Goal: Book appointment/travel/reservation

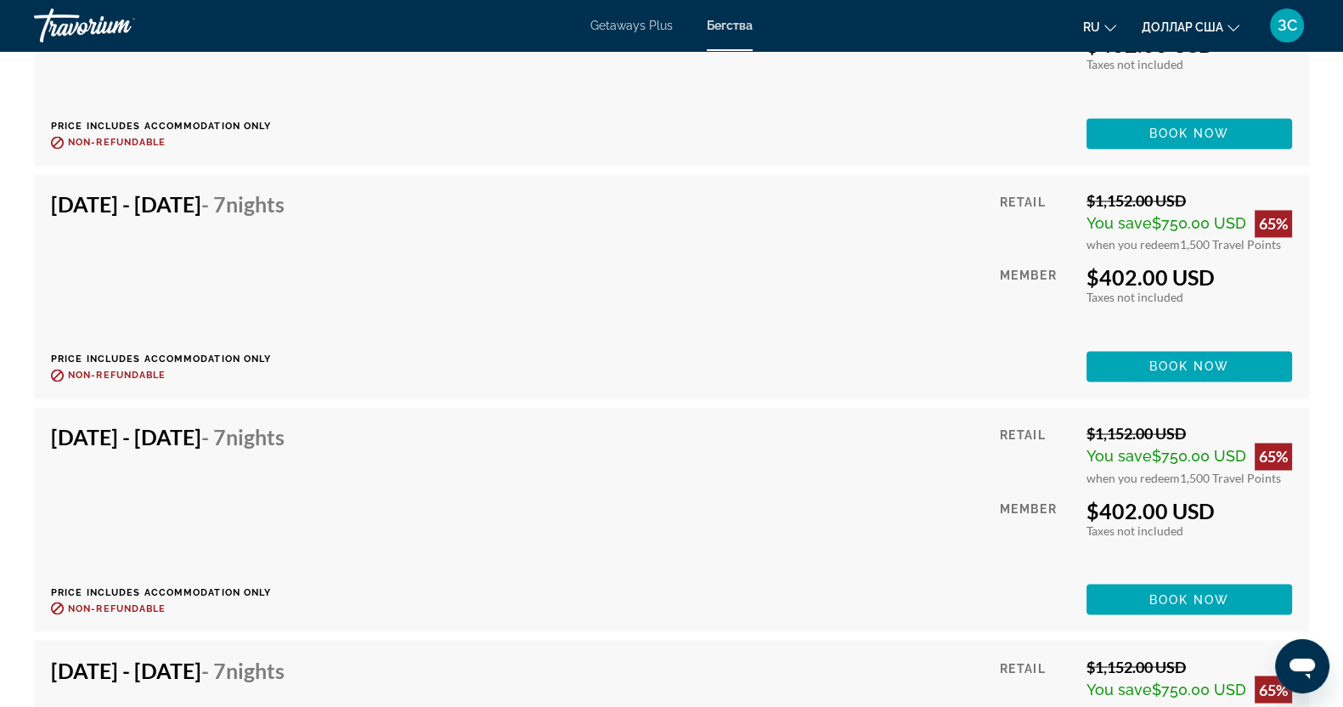
scroll to position [11581, 0]
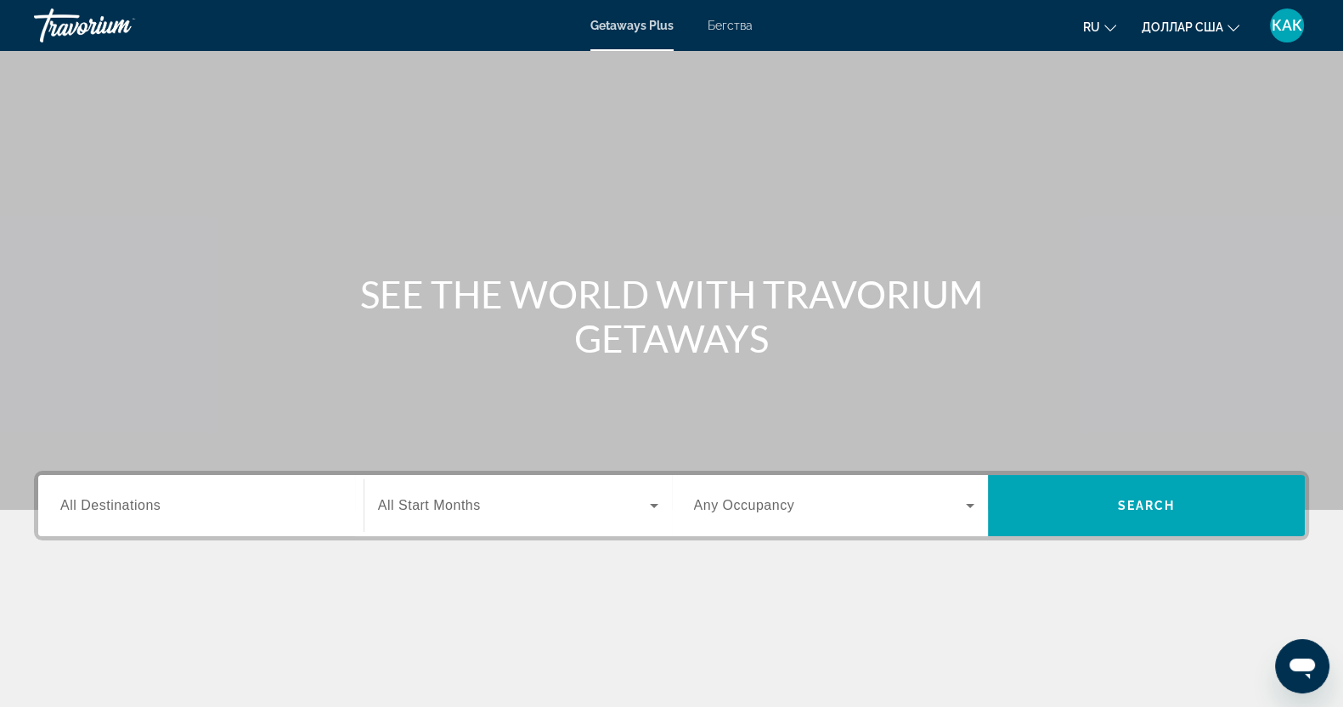
click at [701, 37] on div "Getaways Plus Бегства ru English Español Français Italiano Português русский до…" at bounding box center [671, 25] width 1343 height 44
click at [717, 21] on font "Бегства" at bounding box center [730, 26] width 45 height 14
click at [225, 505] on input "Destination All Destinations" at bounding box center [200, 506] width 281 height 20
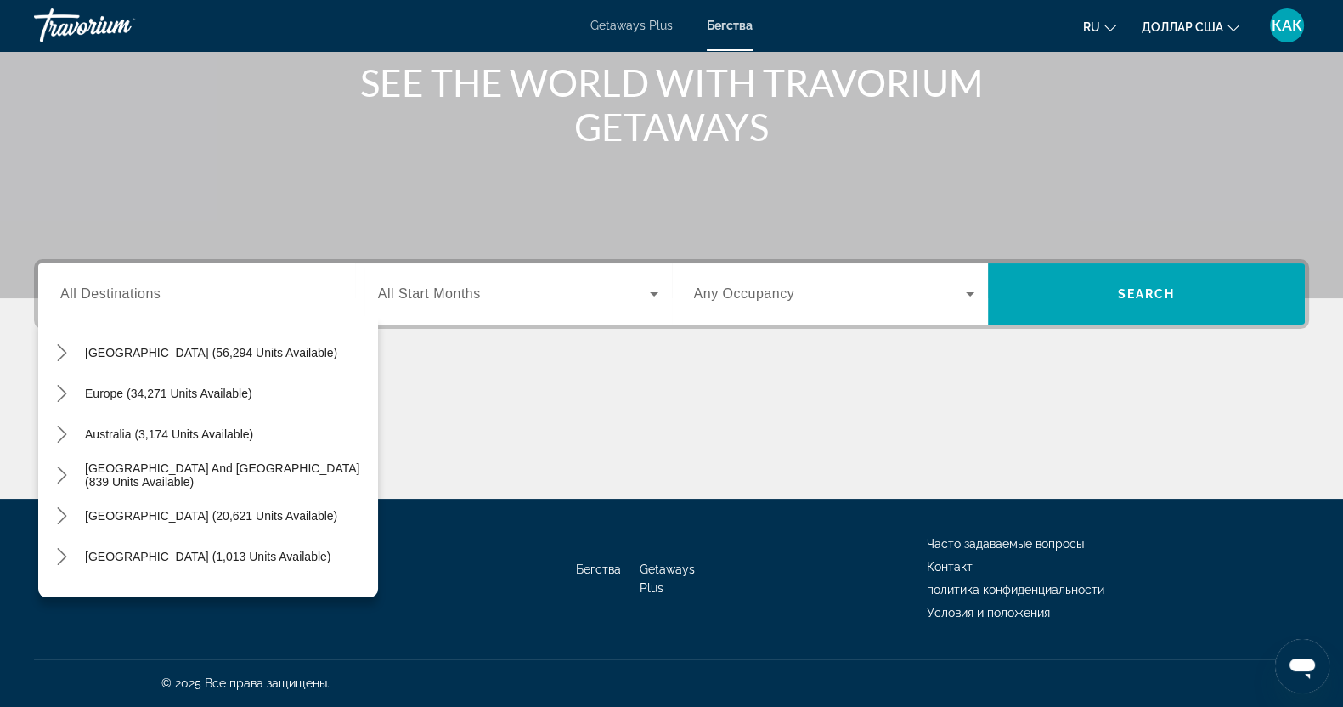
scroll to position [275, 0]
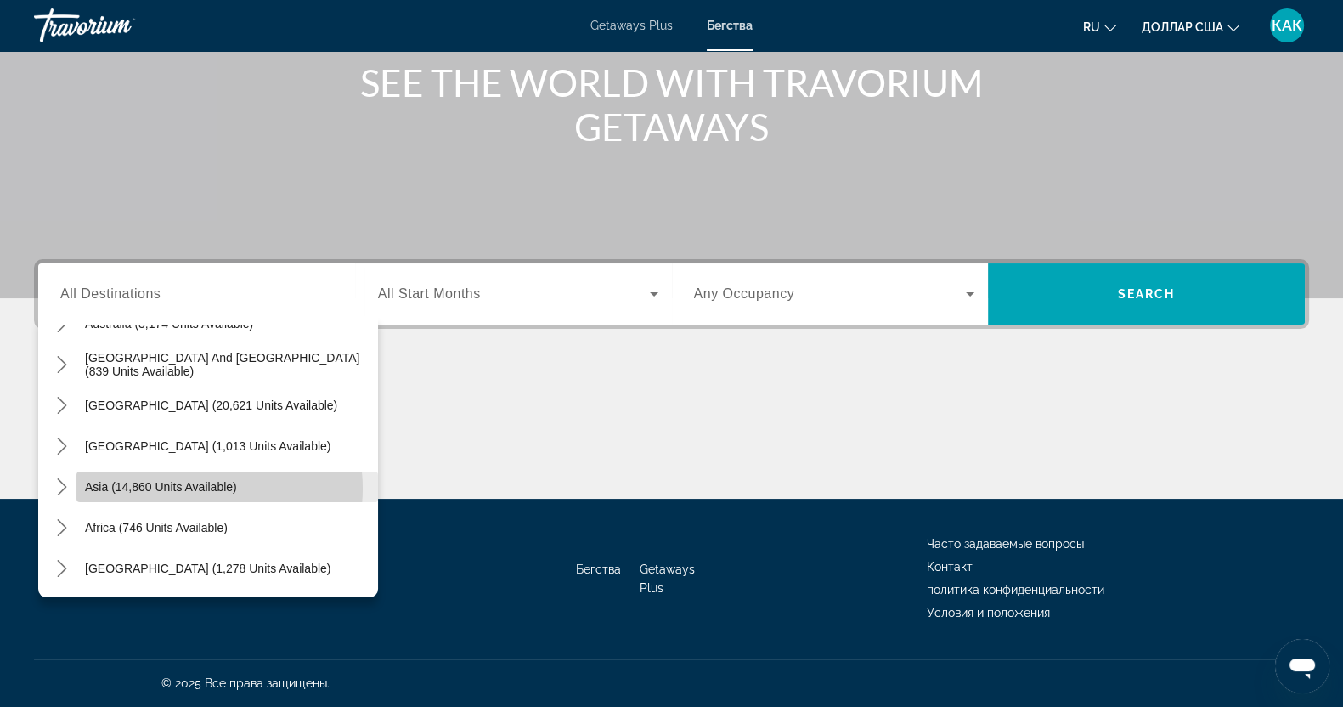
click at [195, 487] on span "Asia (14,860 units available)" at bounding box center [161, 487] width 152 height 14
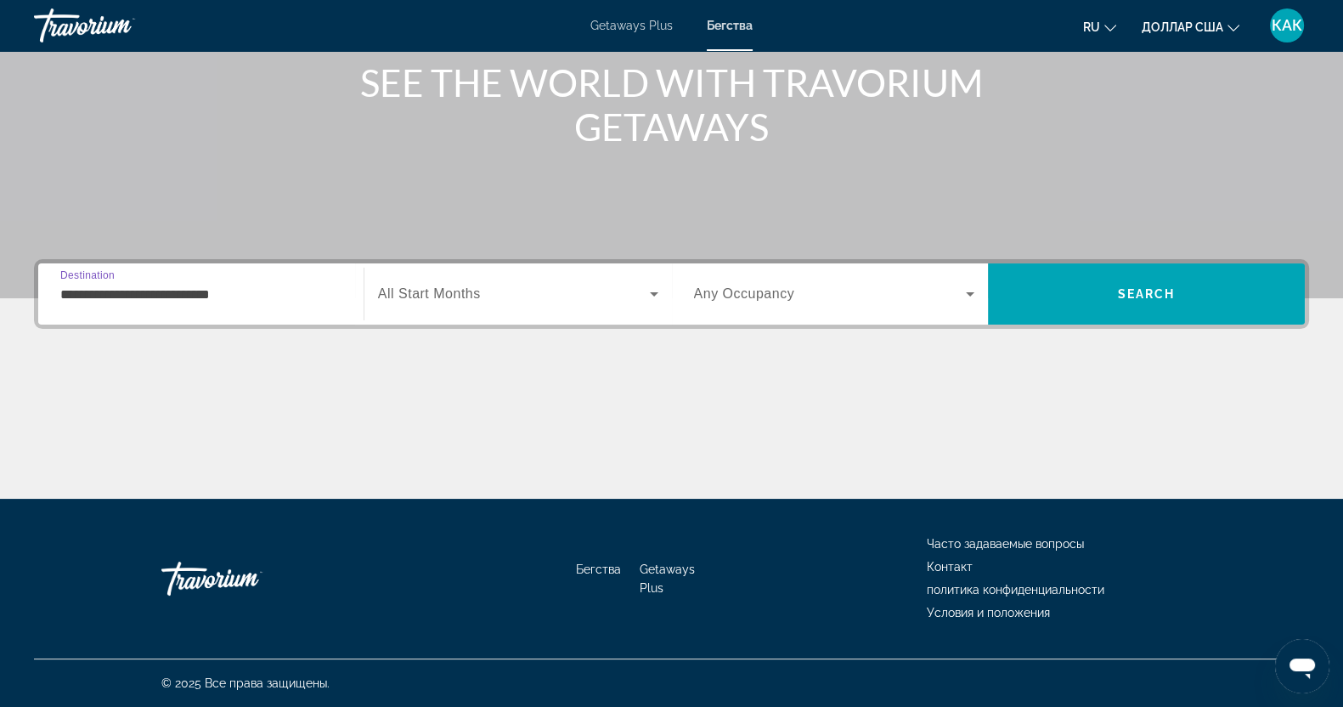
click at [389, 300] on span "All Start Months" at bounding box center [429, 293] width 103 height 14
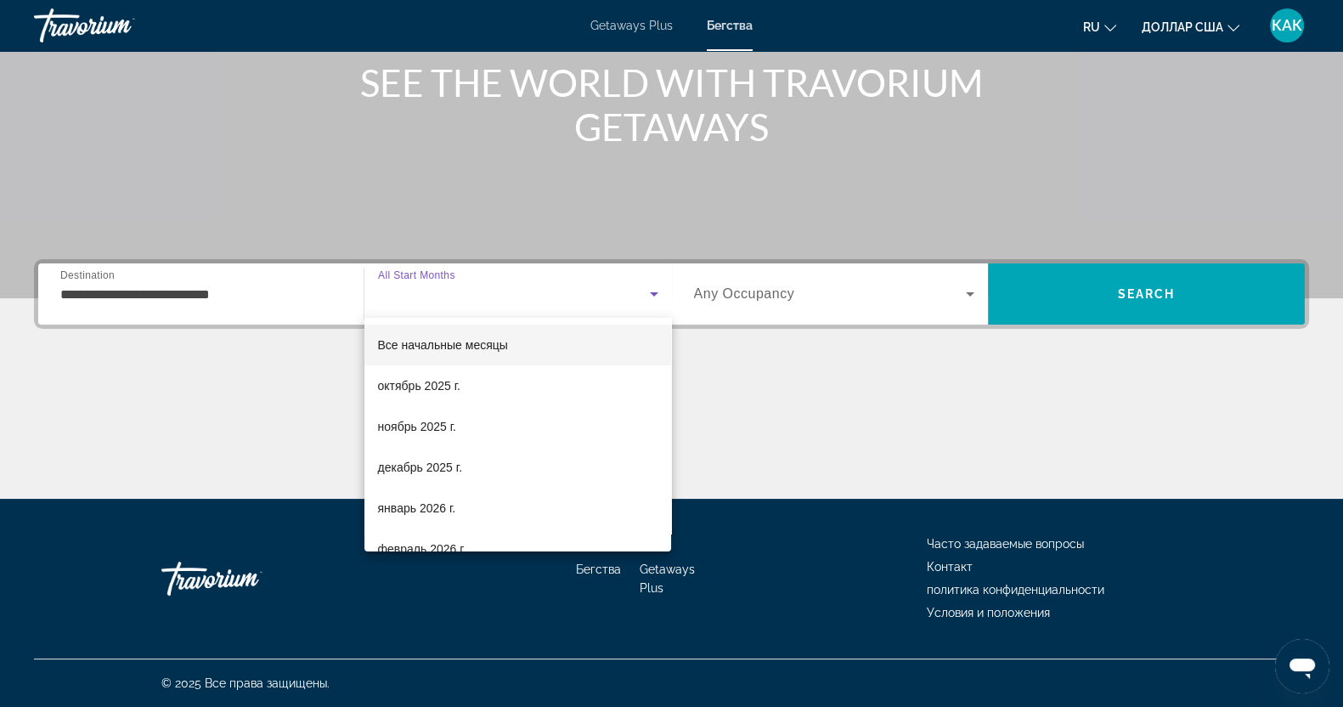
click at [240, 312] on div at bounding box center [671, 353] width 1343 height 707
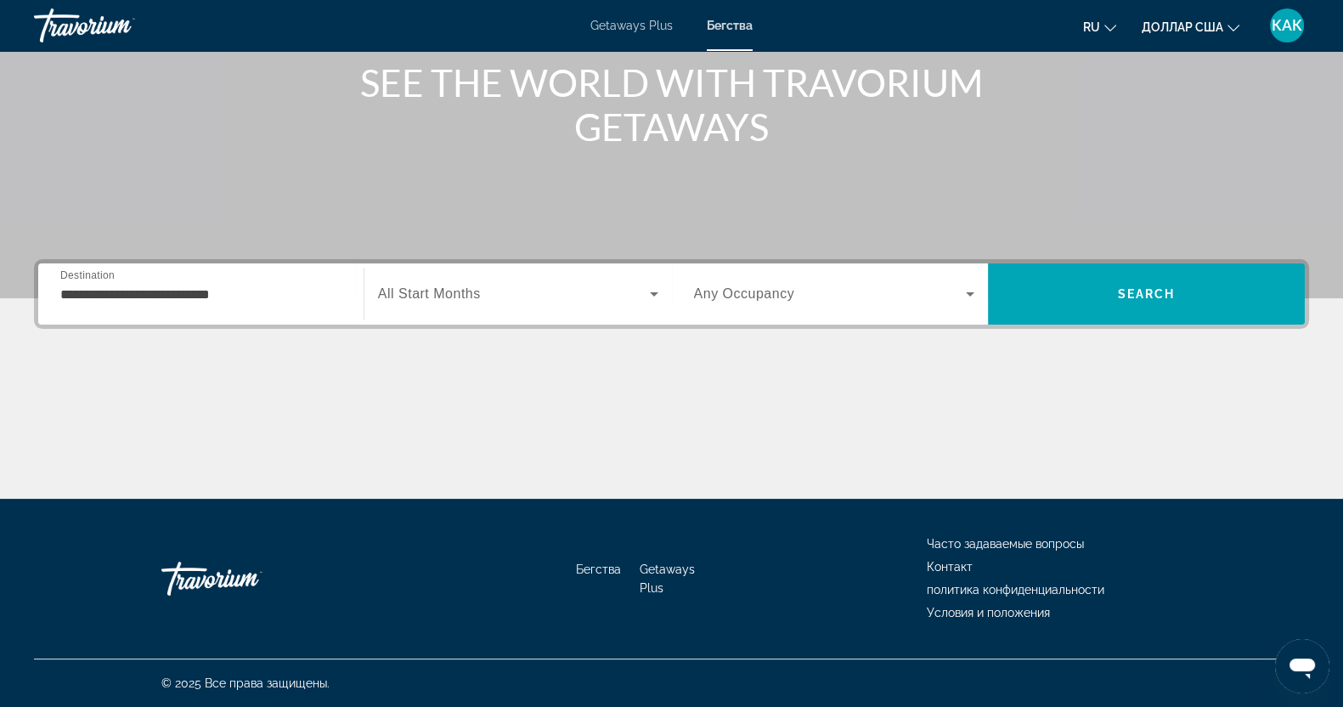
click at [229, 303] on input "**********" at bounding box center [200, 295] width 281 height 20
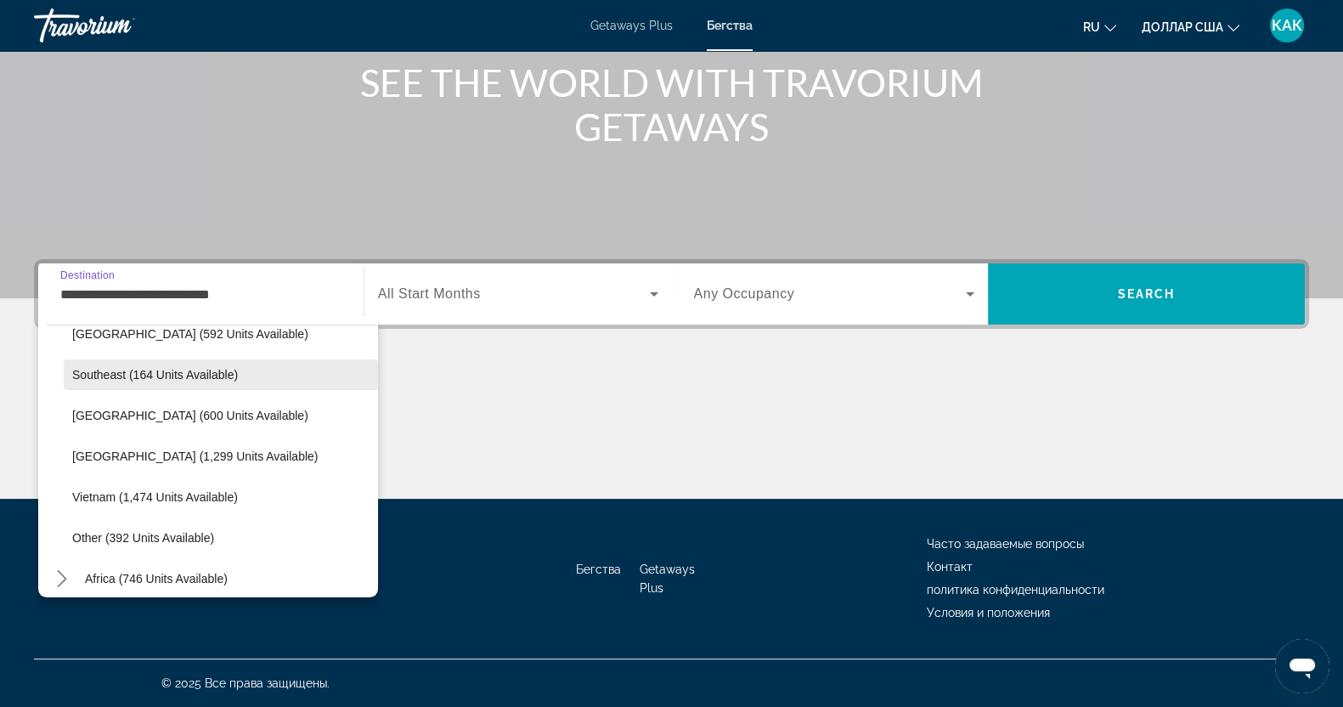
scroll to position [887, 0]
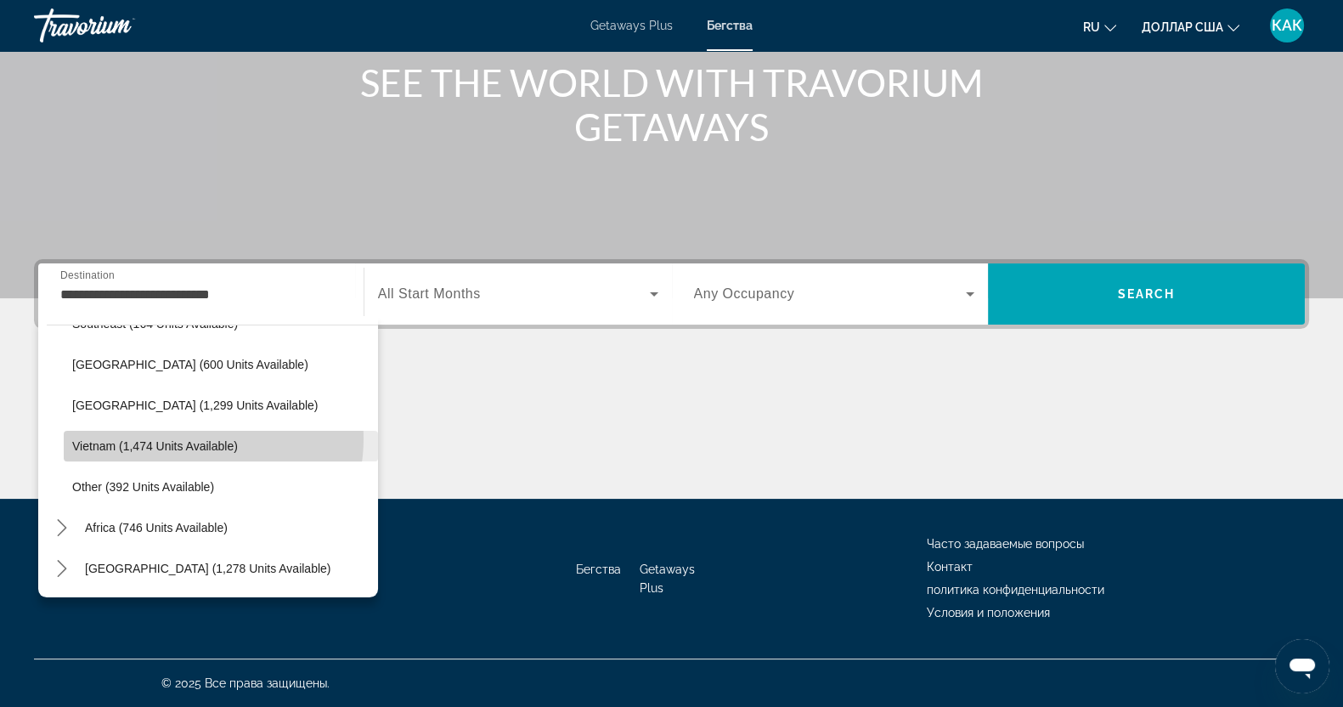
click at [183, 437] on span "Select destination: Vietnam (1,474 units available)" at bounding box center [221, 446] width 314 height 41
type input "**********"
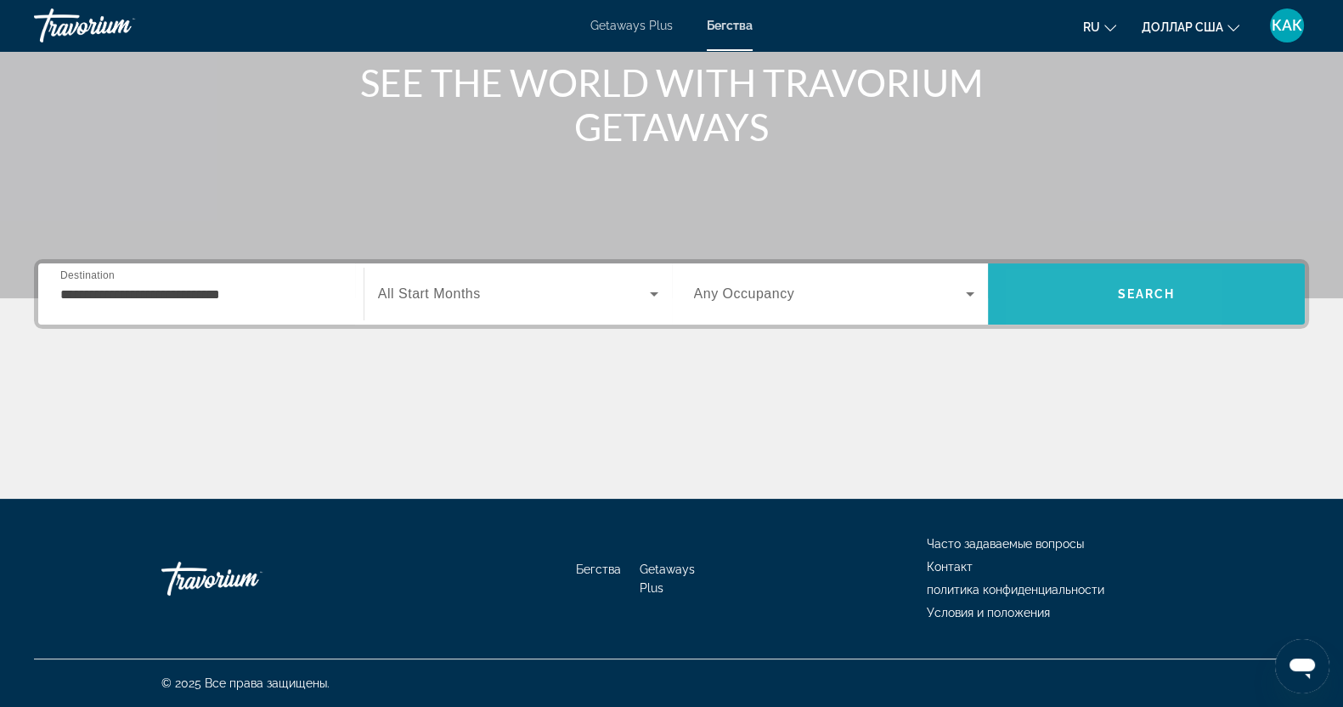
click at [1049, 312] on span "Search" at bounding box center [1146, 294] width 317 height 41
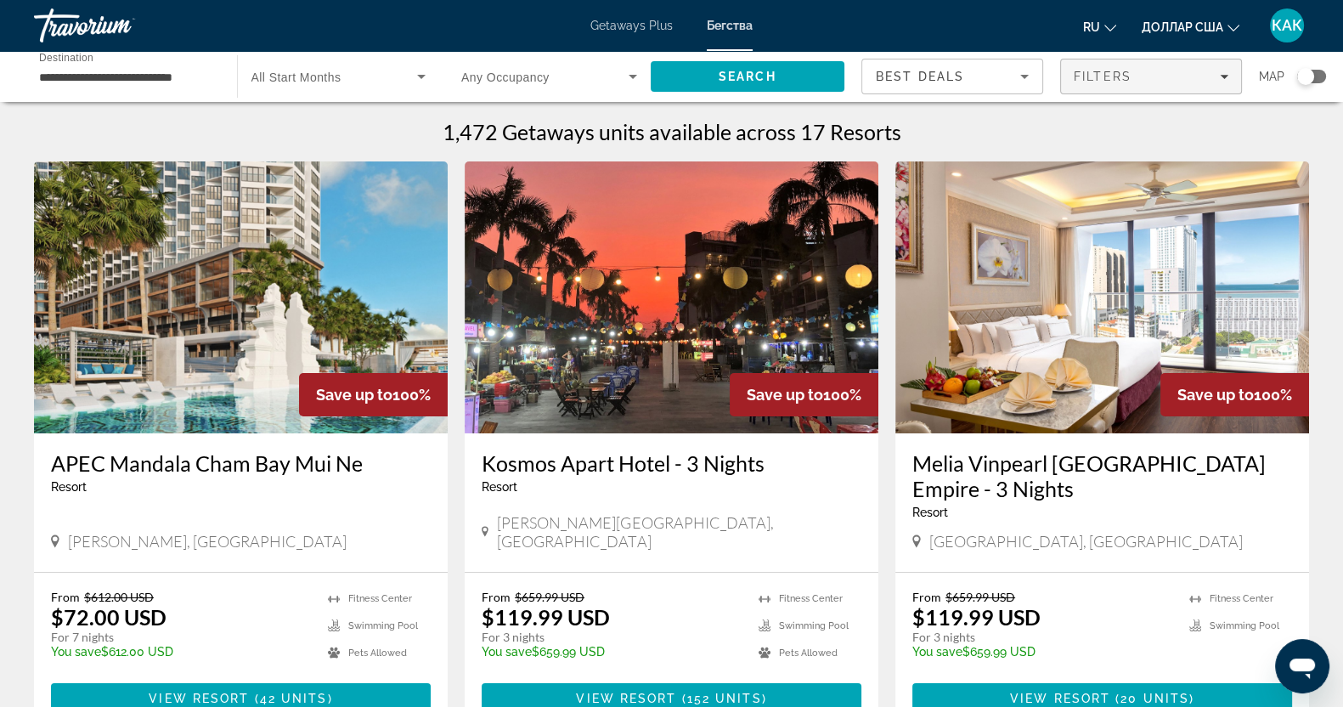
click at [1178, 76] on div "Filters" at bounding box center [1151, 77] width 155 height 14
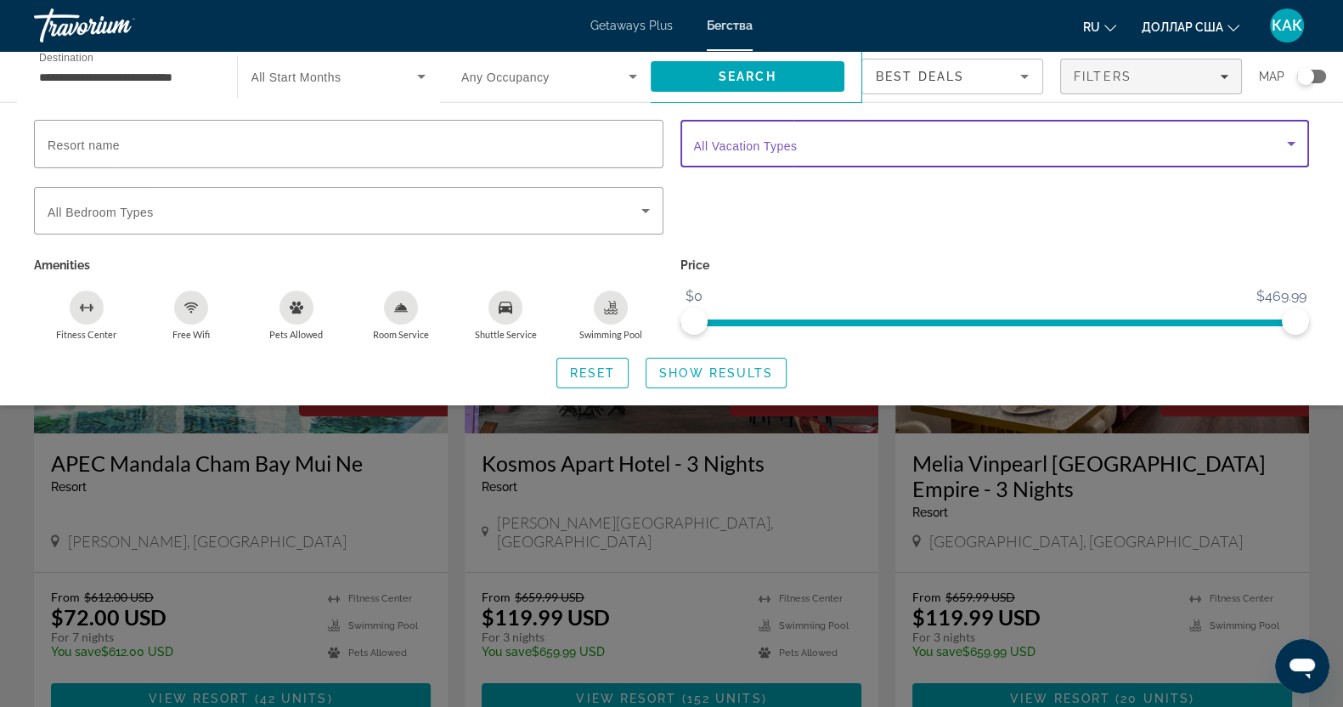
click at [1270, 153] on span "Search widget" at bounding box center [991, 143] width 594 height 20
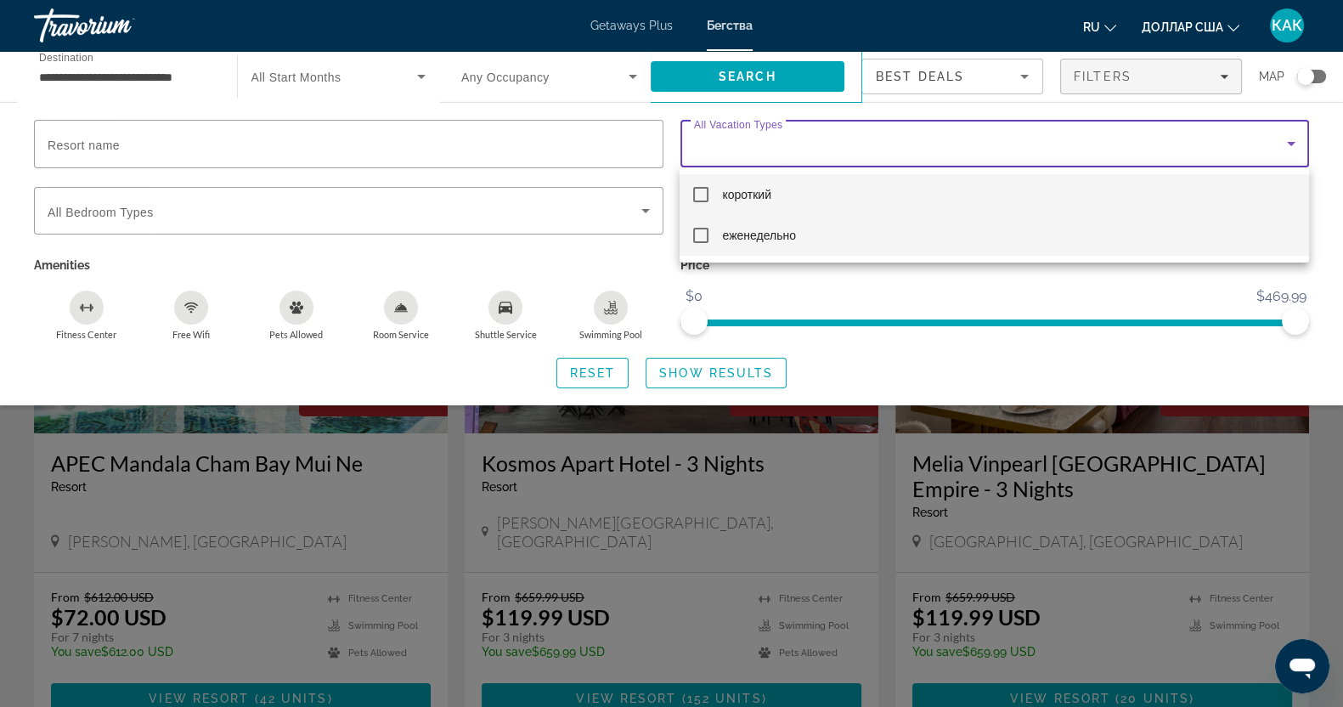
click at [791, 250] on mat-option "еженедельно" at bounding box center [994, 235] width 629 height 41
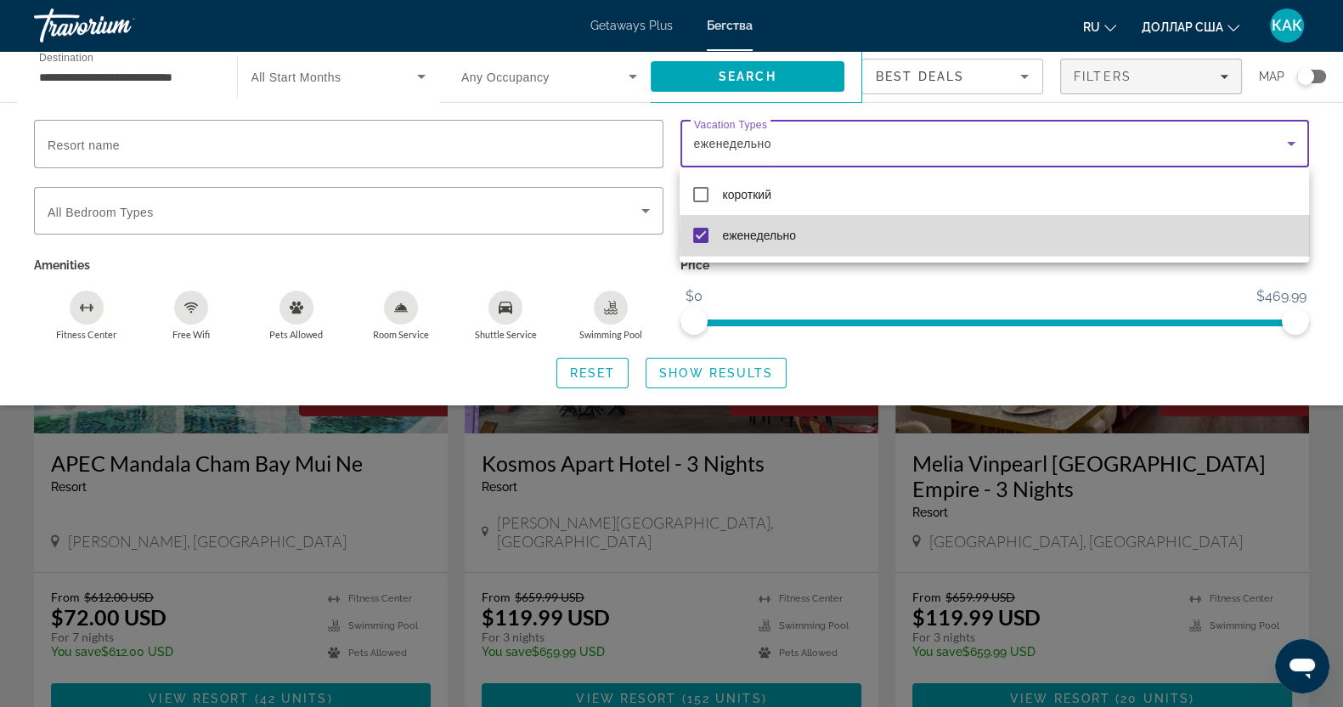
click at [1146, 241] on mat-option "еженедельно" at bounding box center [994, 235] width 629 height 41
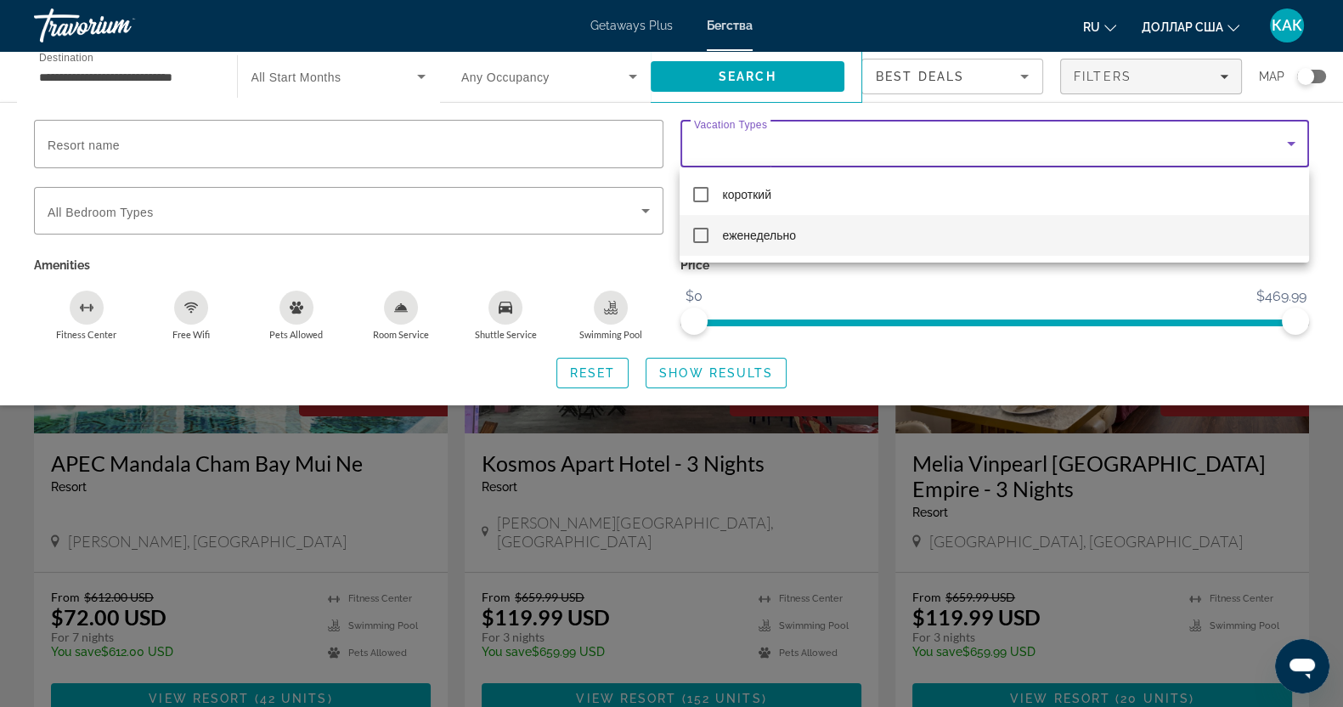
click at [1146, 241] on mat-option "еженедельно" at bounding box center [994, 235] width 629 height 41
click at [1169, 70] on div at bounding box center [671, 353] width 1343 height 707
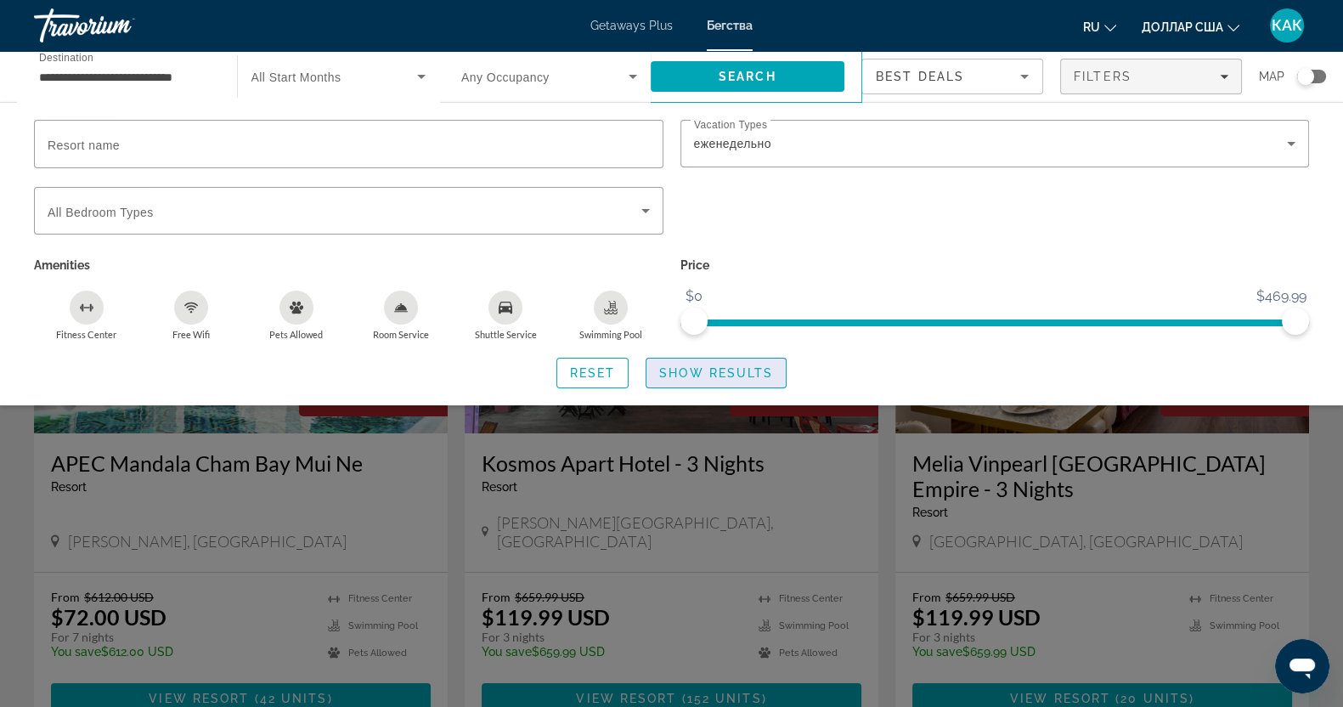
click at [678, 366] on span "Show Results" at bounding box center [716, 373] width 114 height 14
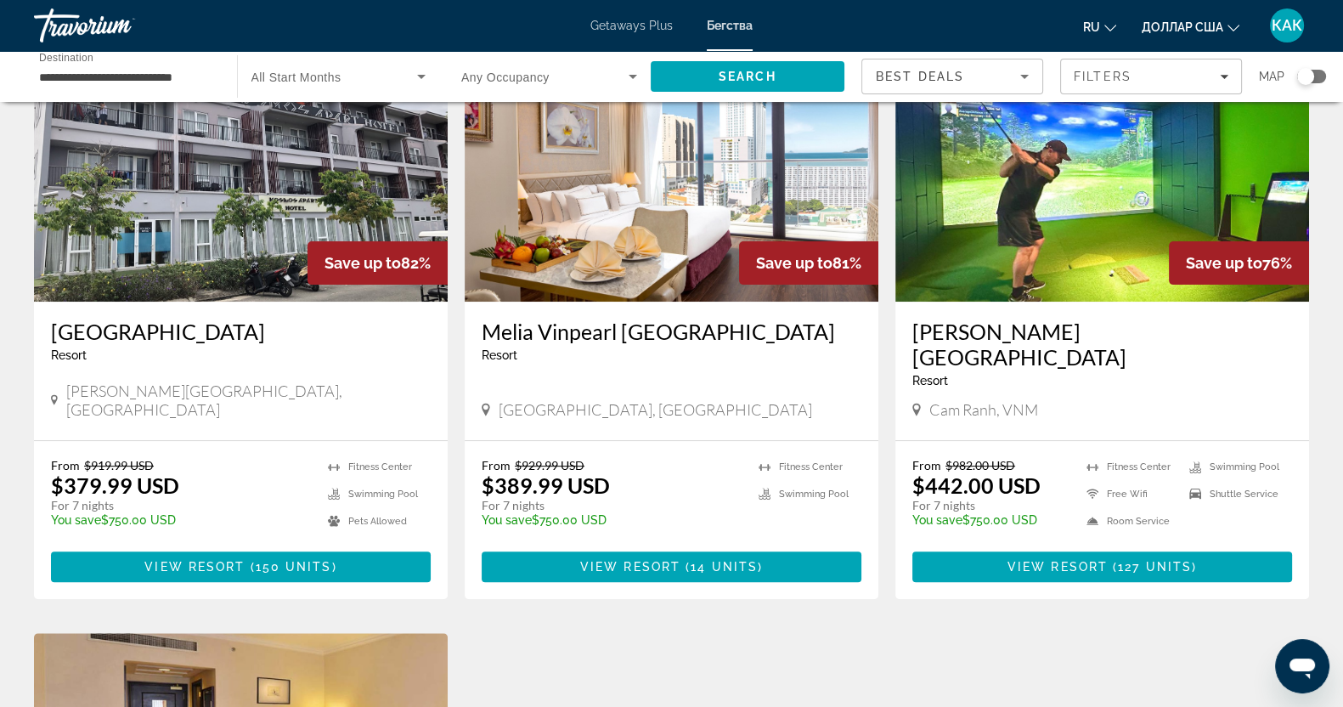
scroll to position [742, 0]
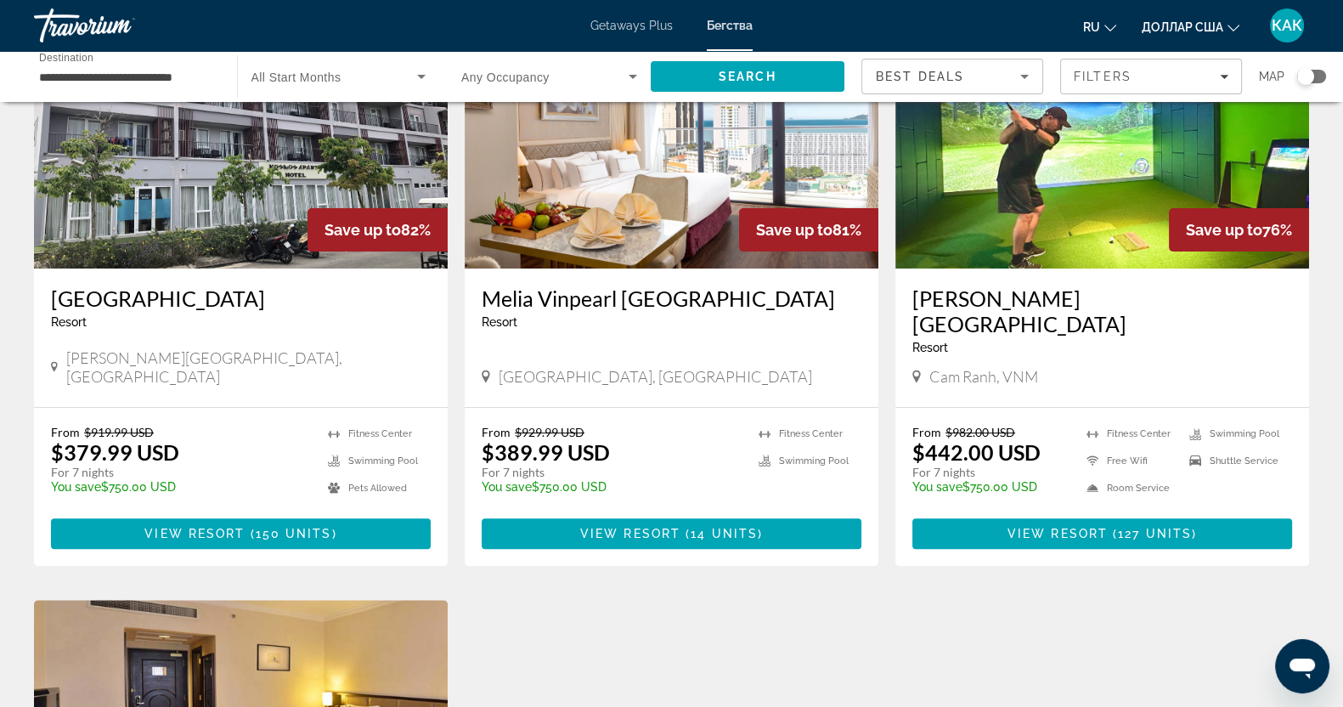
click at [1126, 225] on img "Основное содержание" at bounding box center [1102, 133] width 414 height 272
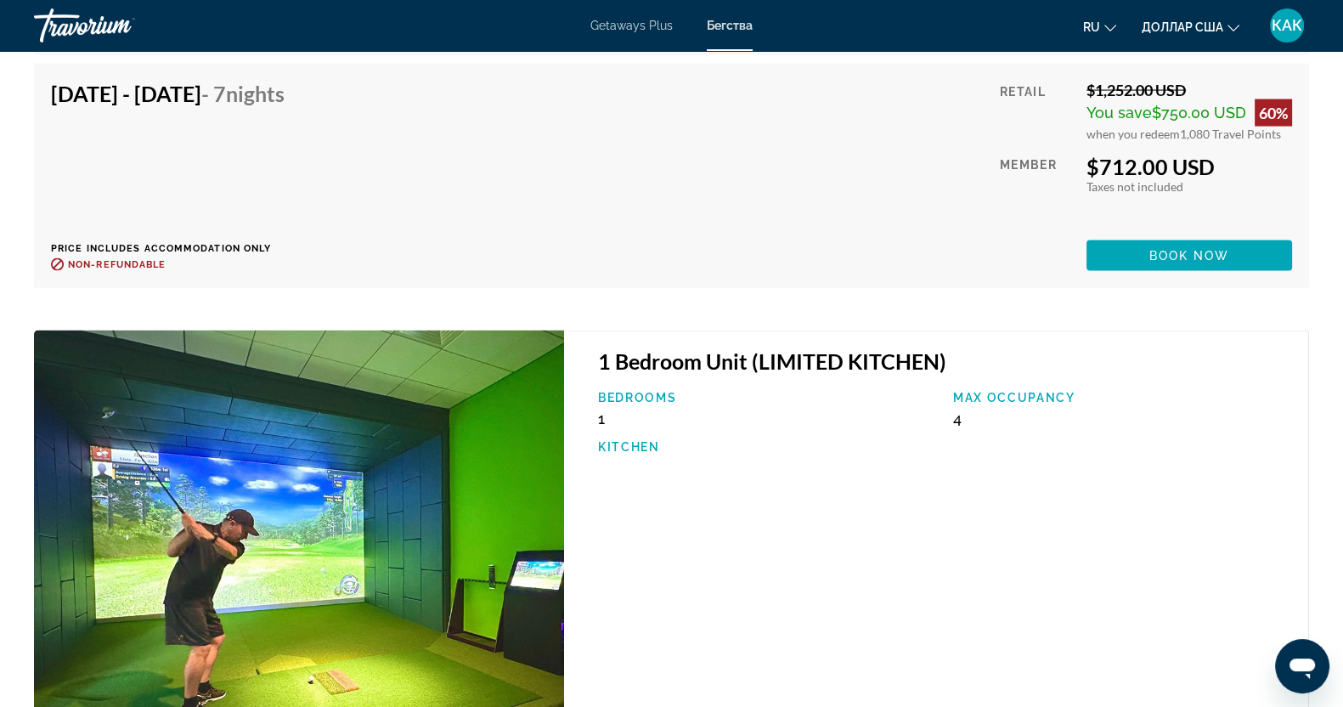
scroll to position [4035, 0]
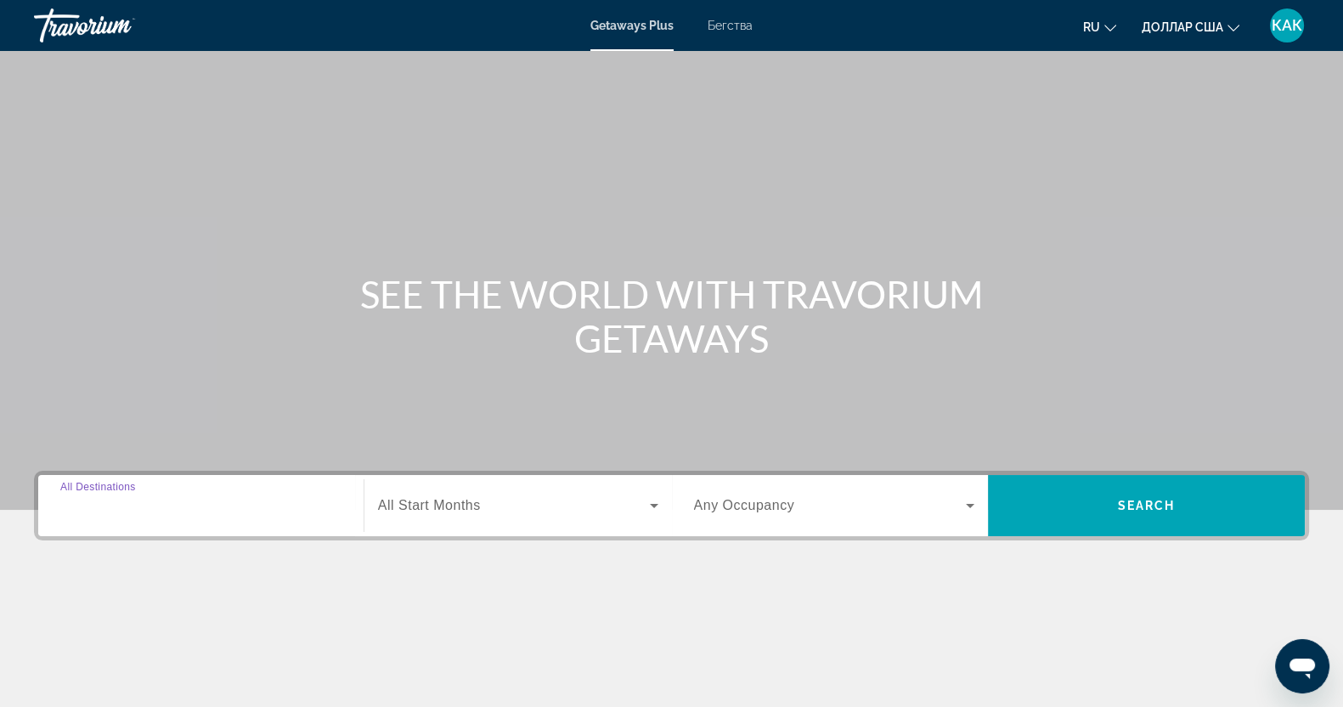
click at [216, 499] on input "Destination All Destinations" at bounding box center [200, 506] width 281 height 20
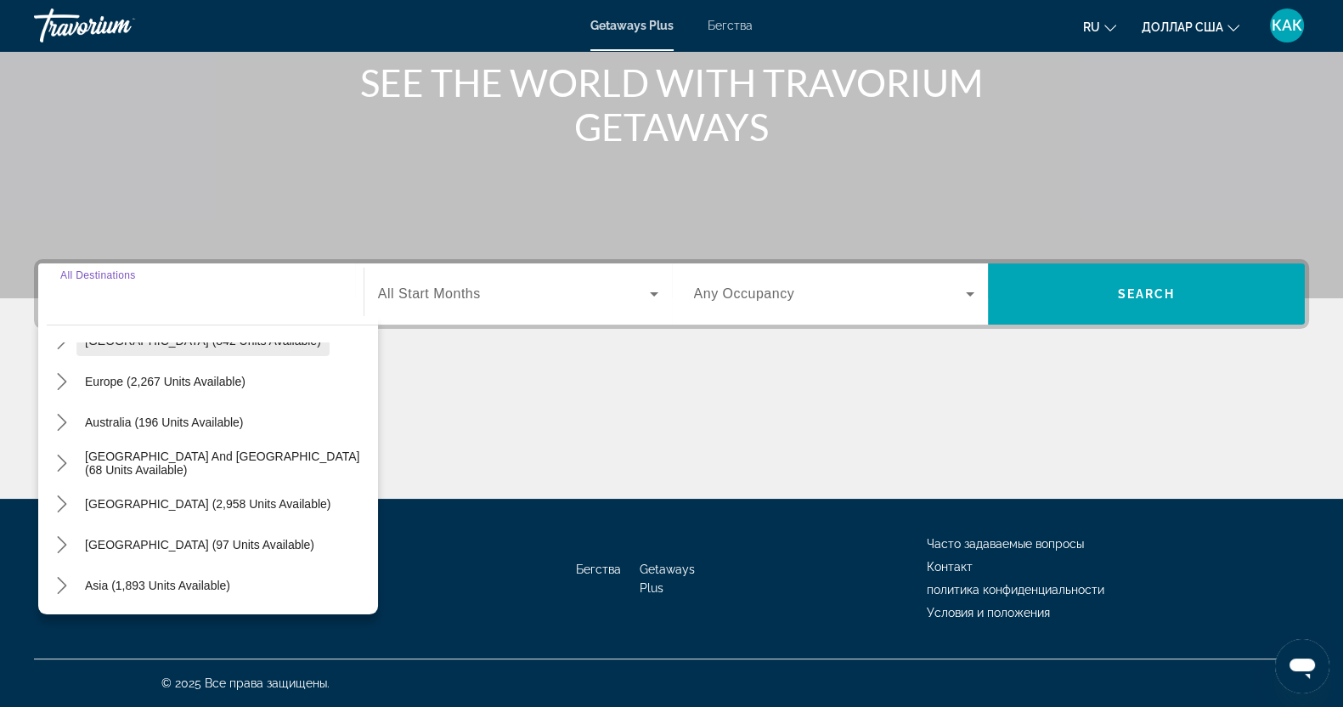
scroll to position [212, 0]
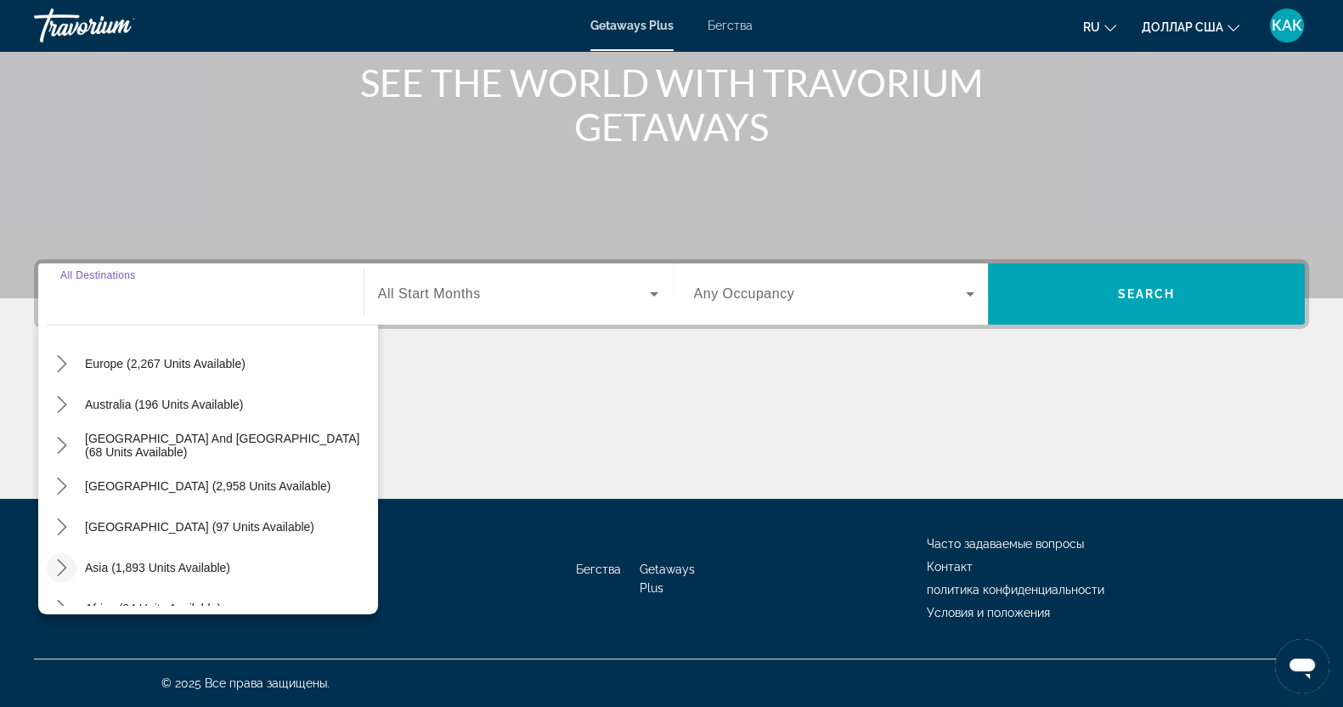
click at [64, 560] on icon "Toggle Asia (1,893 units available) submenu" at bounding box center [62, 567] width 17 height 17
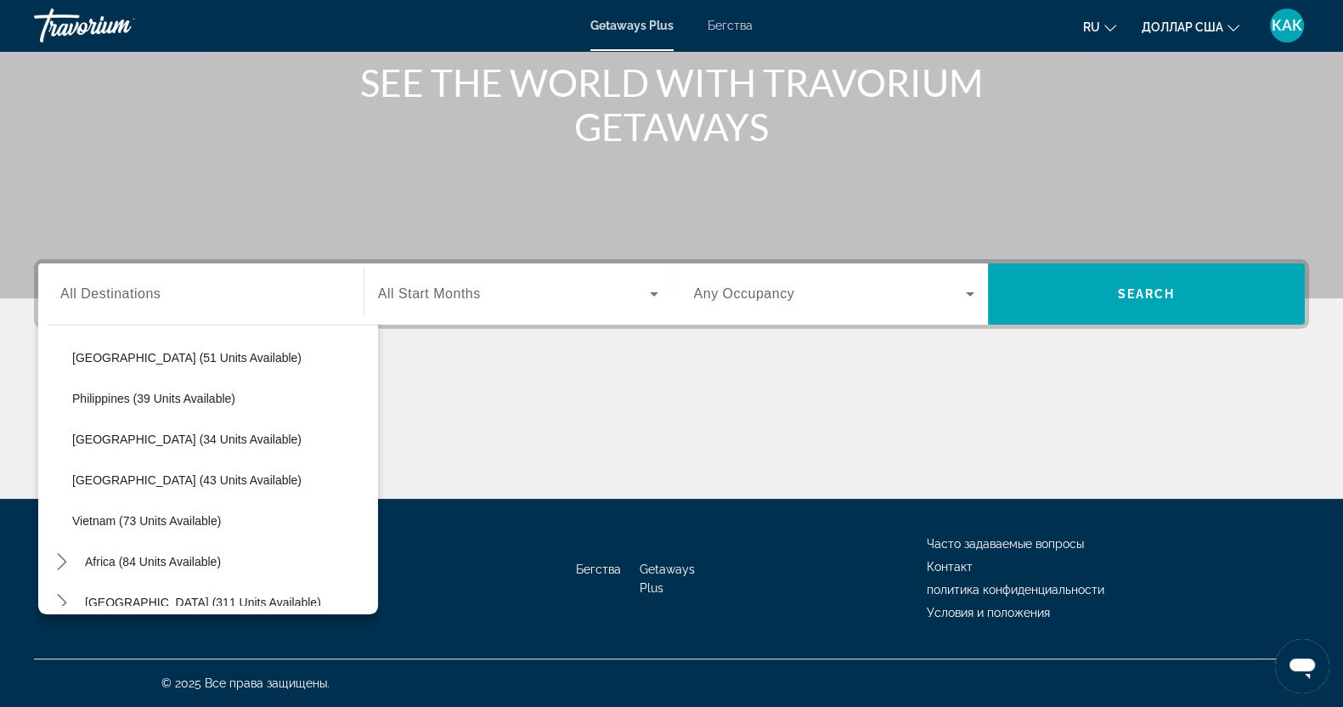
scroll to position [683, 0]
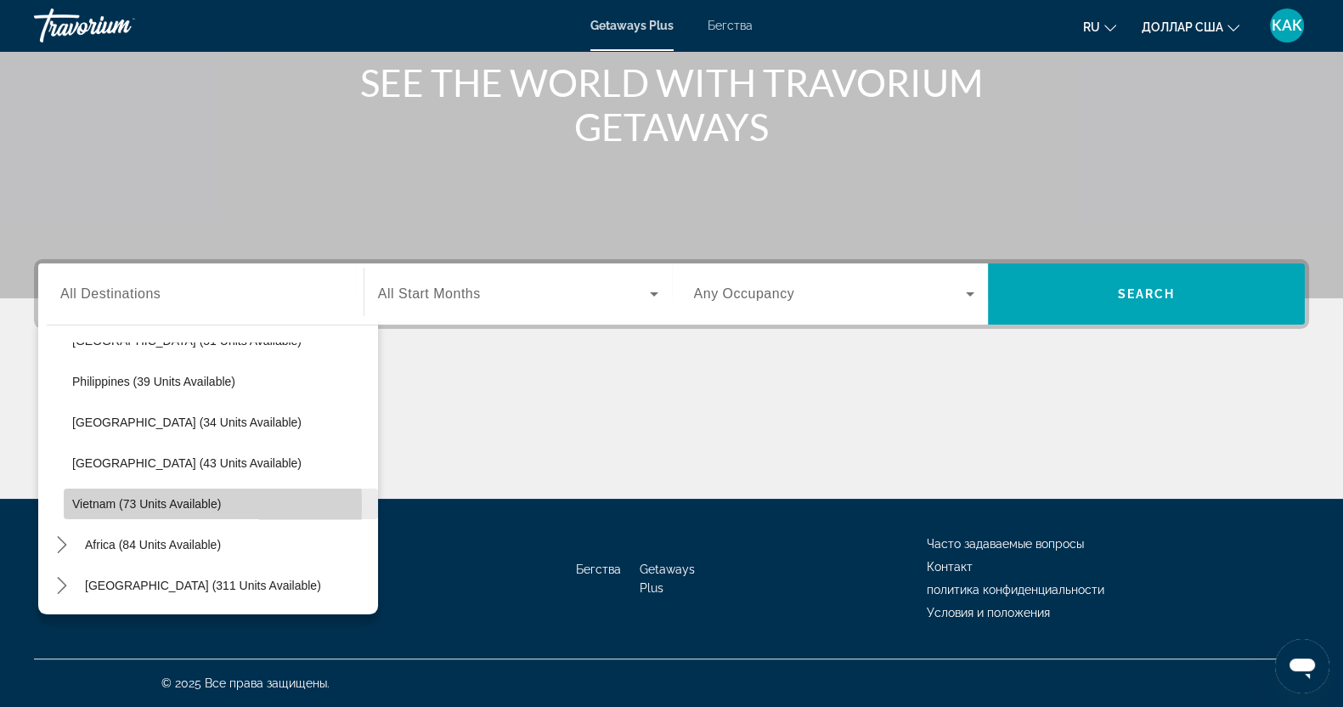
click at [94, 505] on span "Vietnam (73 units available)" at bounding box center [146, 504] width 149 height 14
type input "**********"
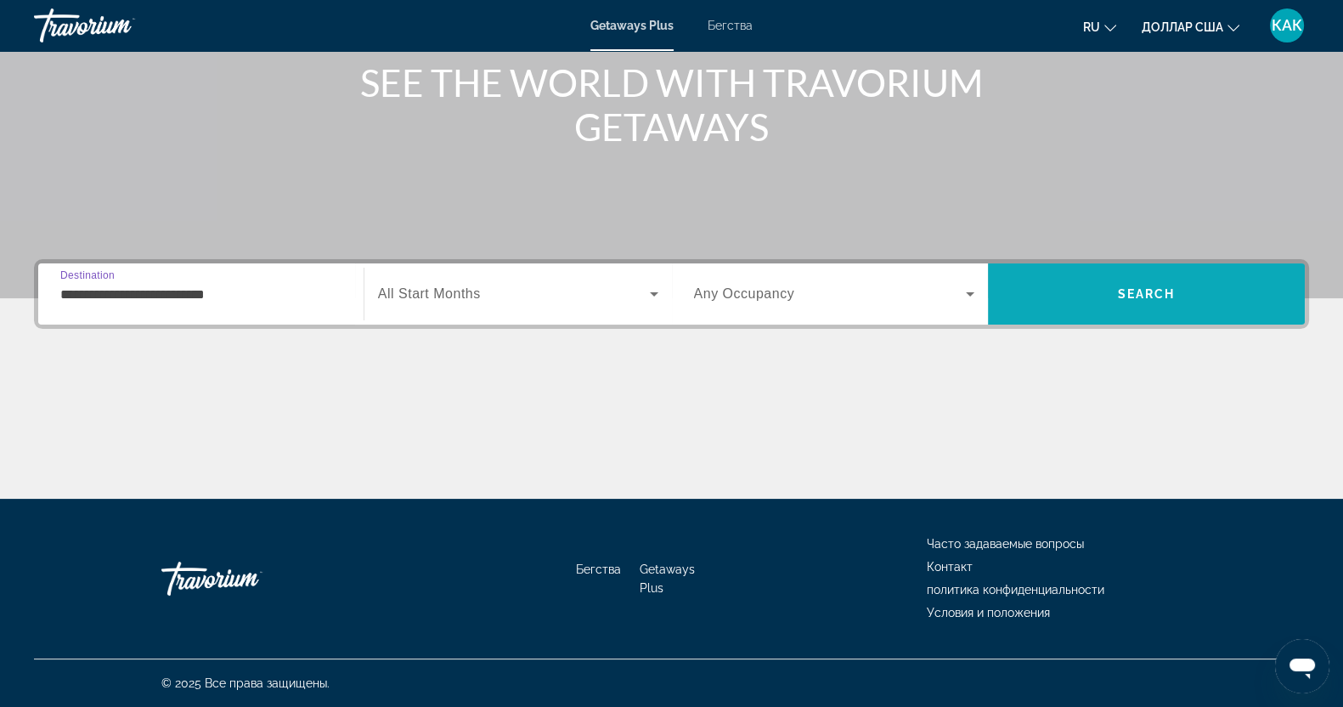
click at [1126, 275] on span "Поиск" at bounding box center [1146, 294] width 317 height 41
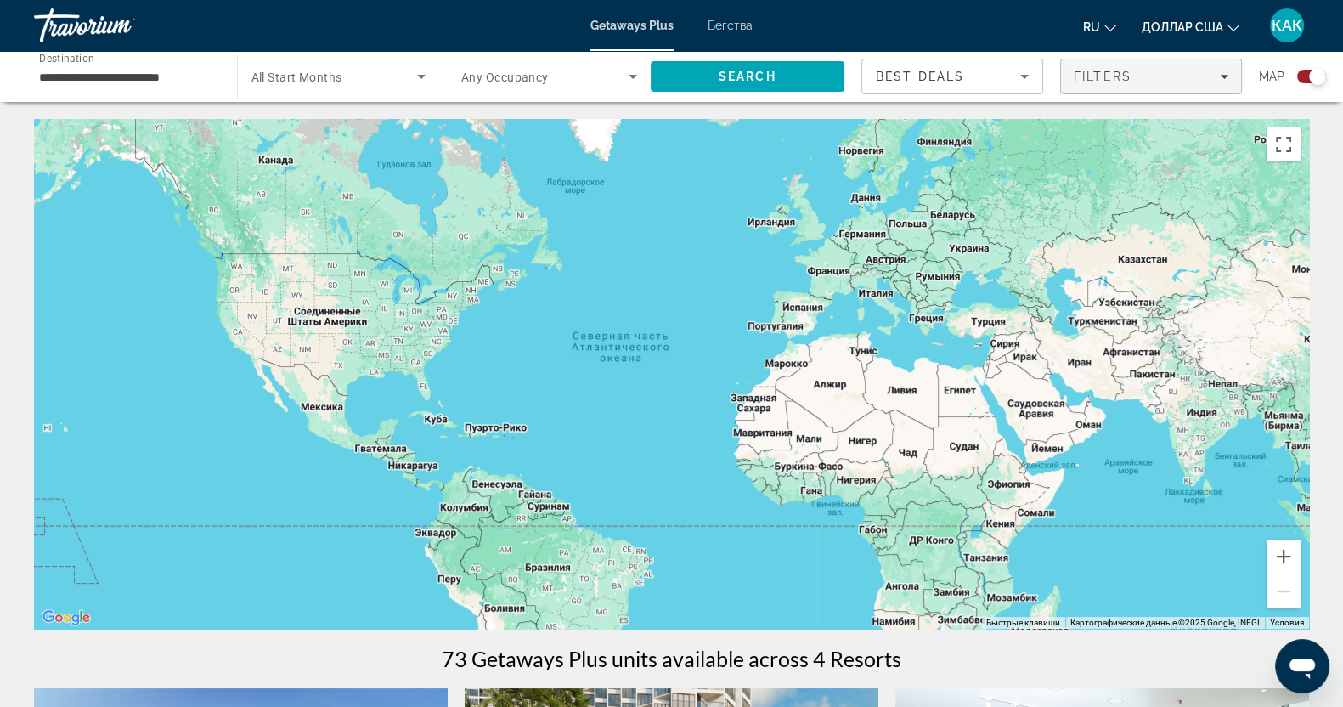
click at [1227, 71] on div "Filters" at bounding box center [1151, 77] width 155 height 14
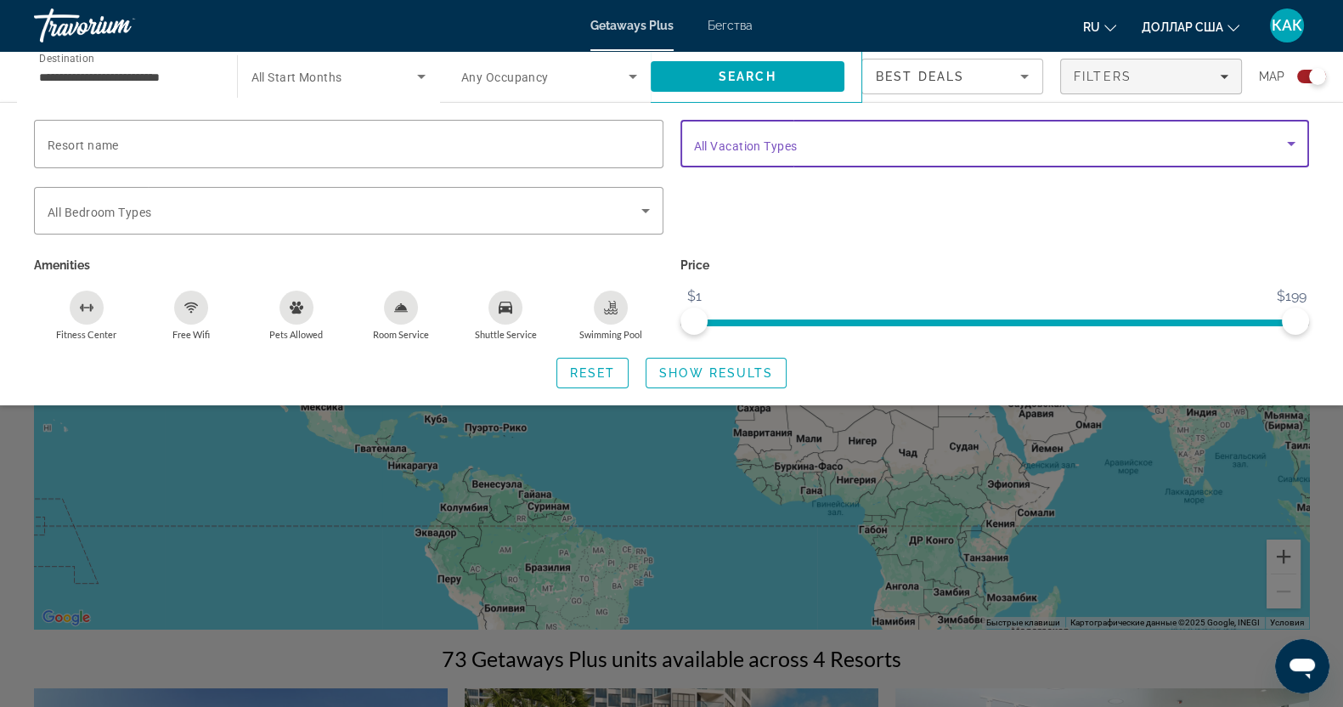
click at [1294, 150] on icon "Search widget" at bounding box center [1291, 143] width 20 height 20
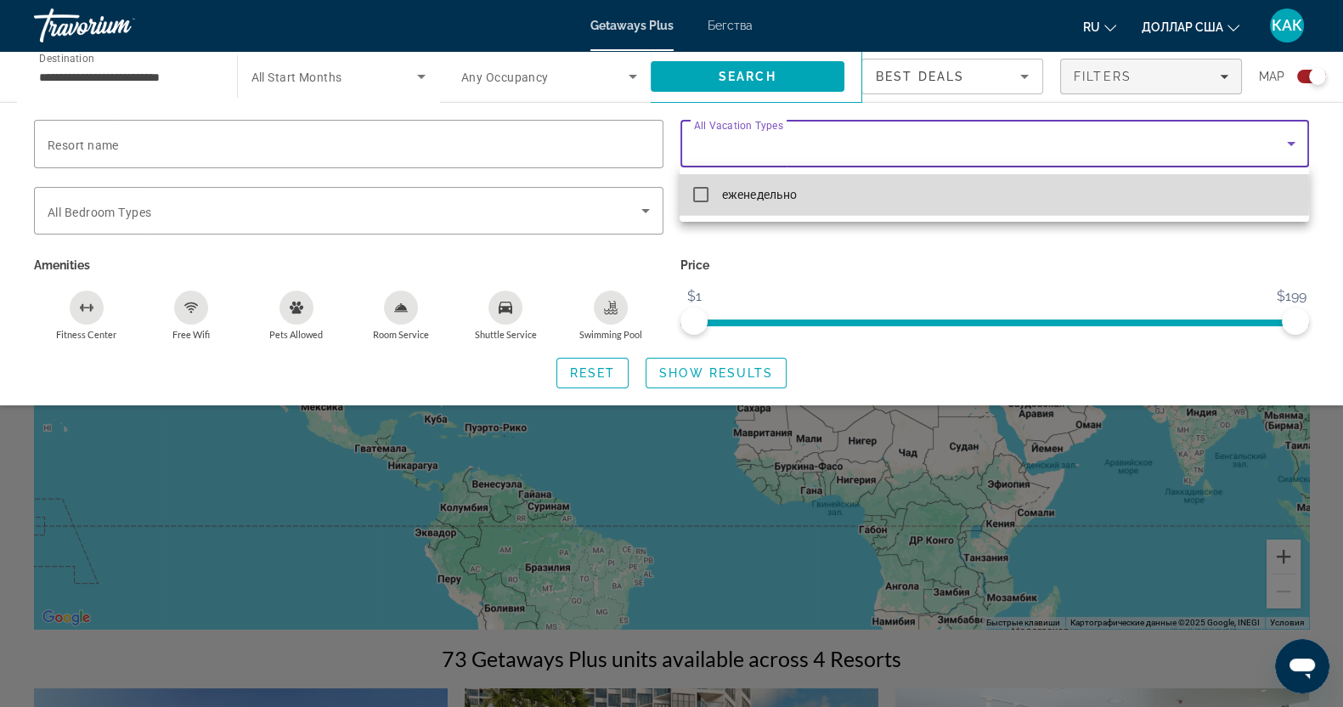
click at [708, 192] on mat-pseudo-checkbox at bounding box center [700, 194] width 15 height 15
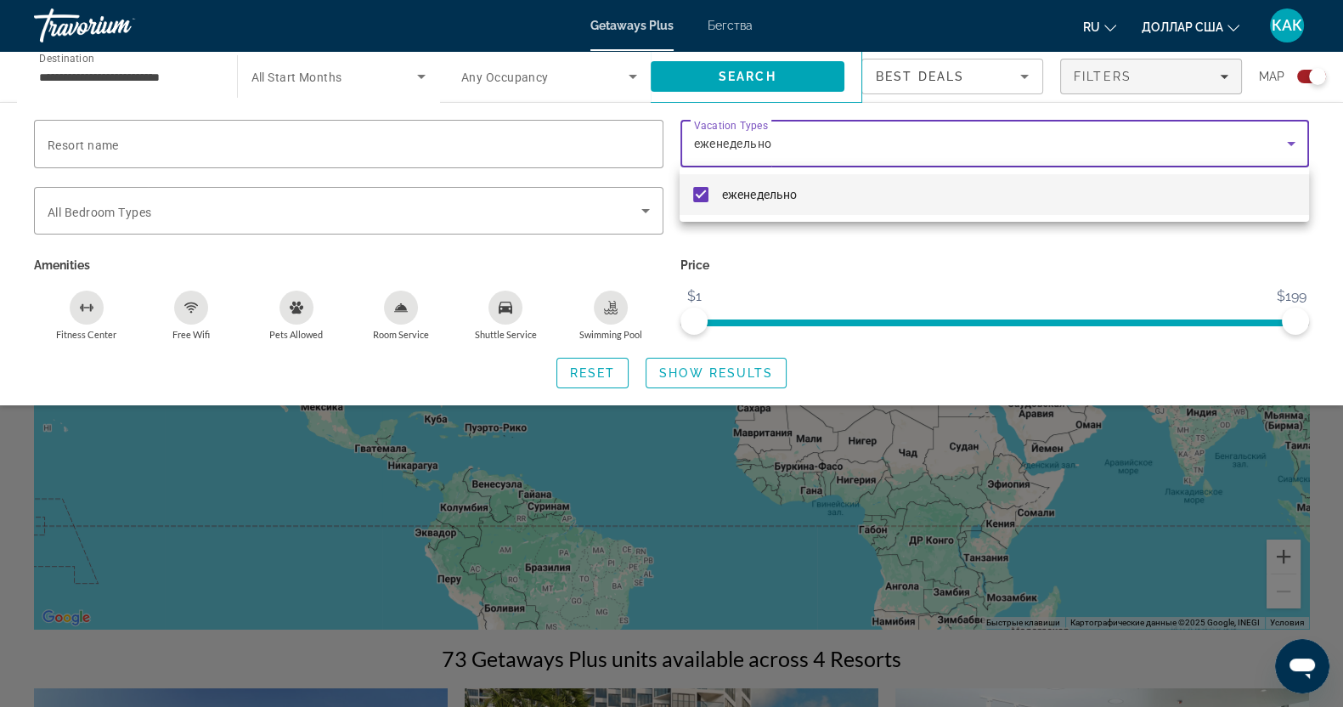
click at [688, 366] on div at bounding box center [671, 353] width 1343 height 707
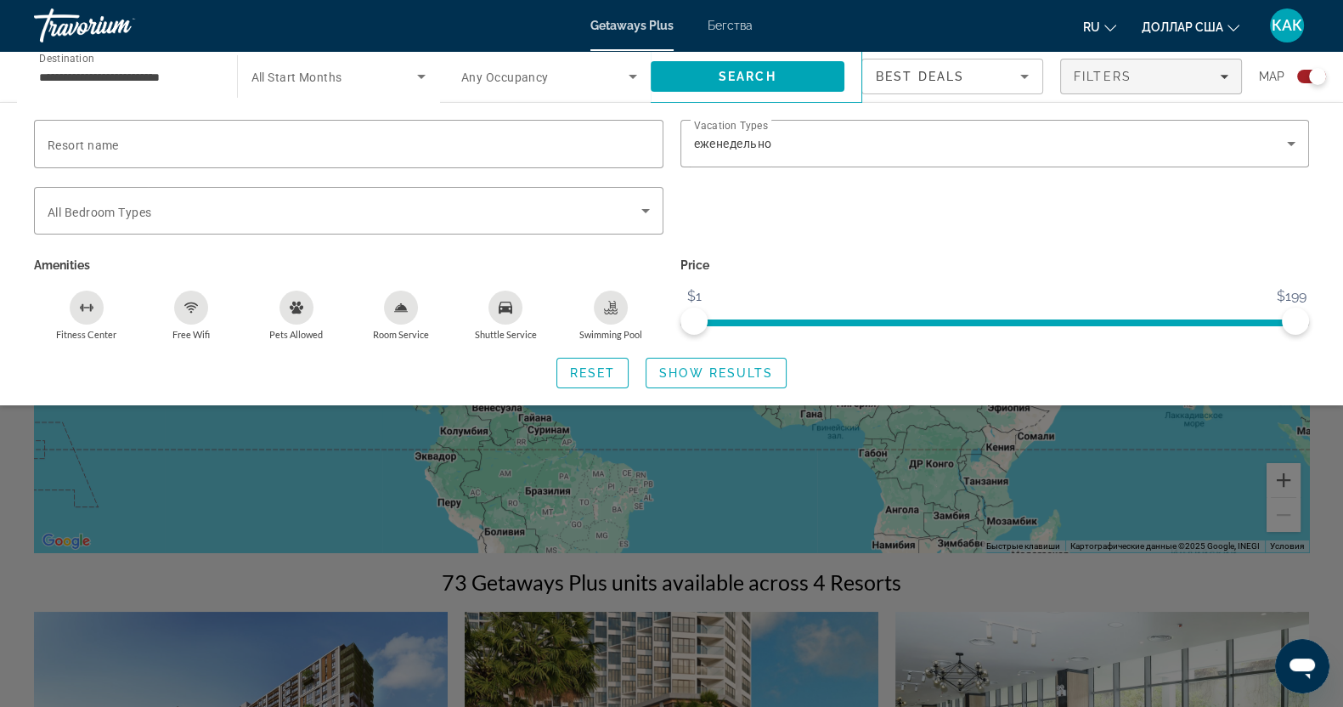
scroll to position [105, 0]
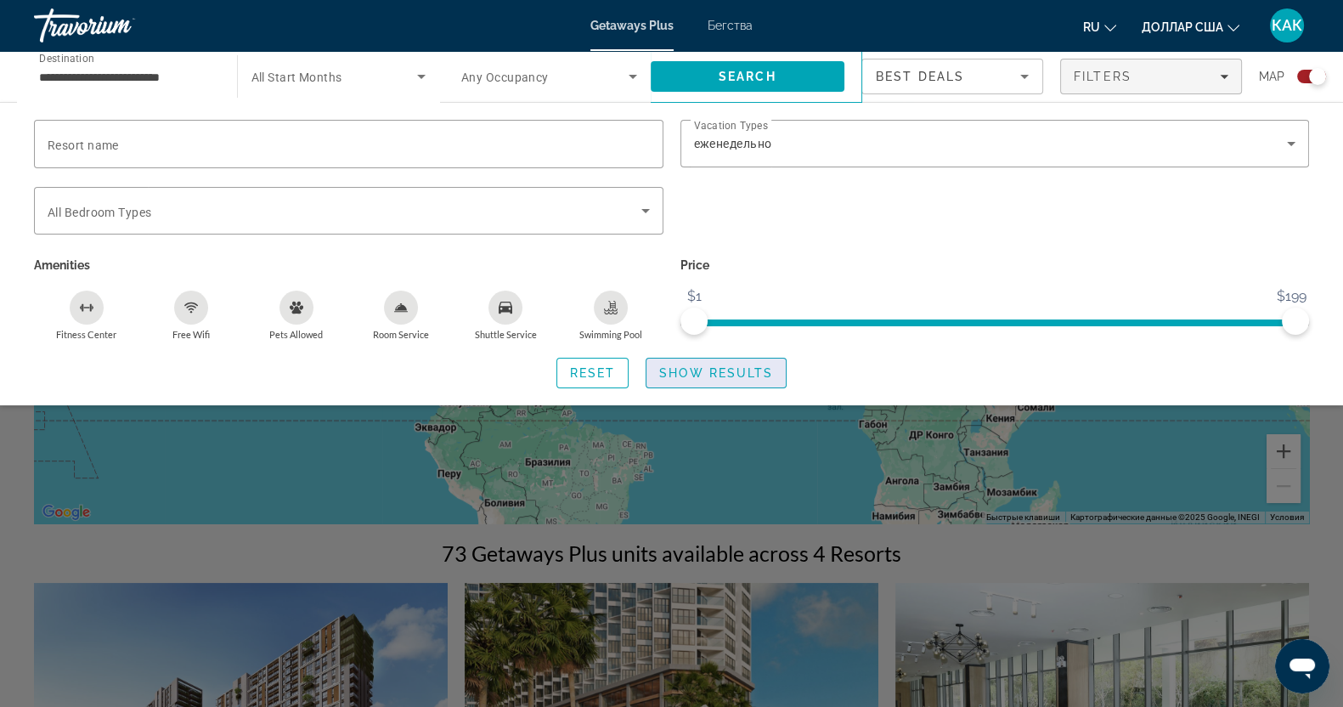
click at [691, 367] on span "Show Results" at bounding box center [716, 373] width 114 height 14
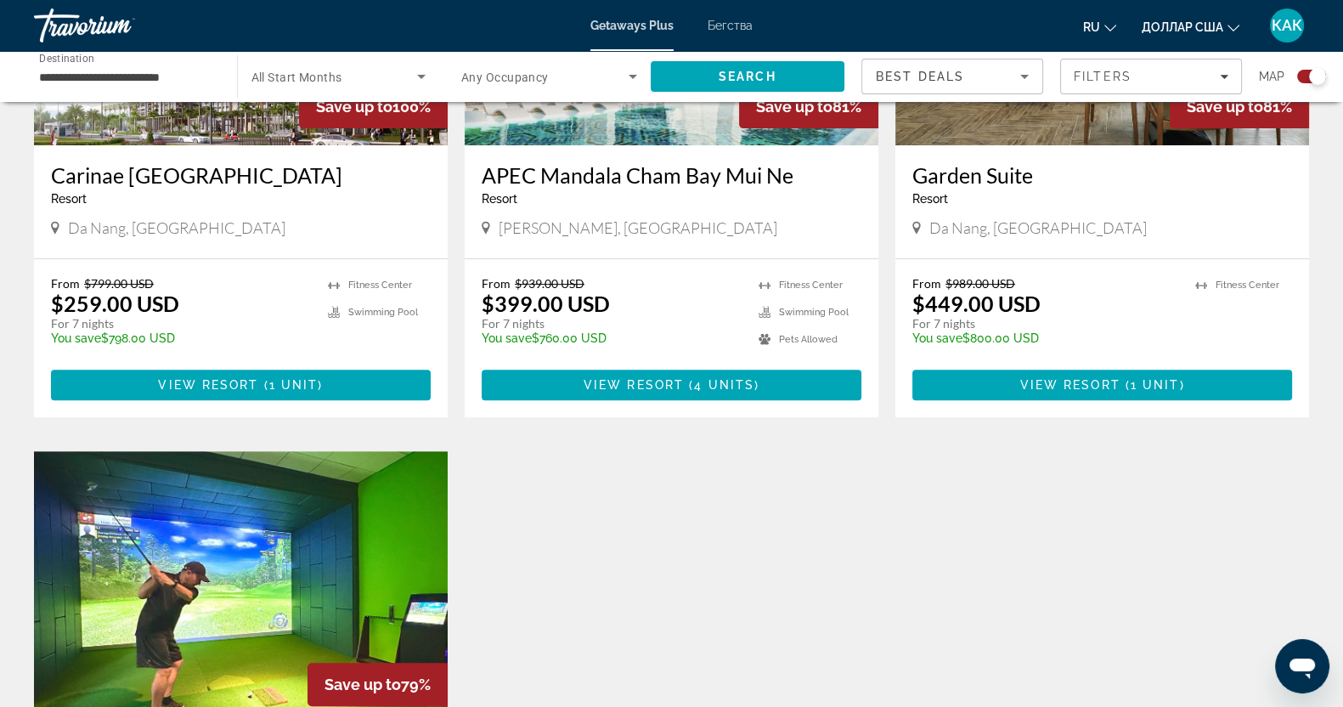
scroll to position [849, 0]
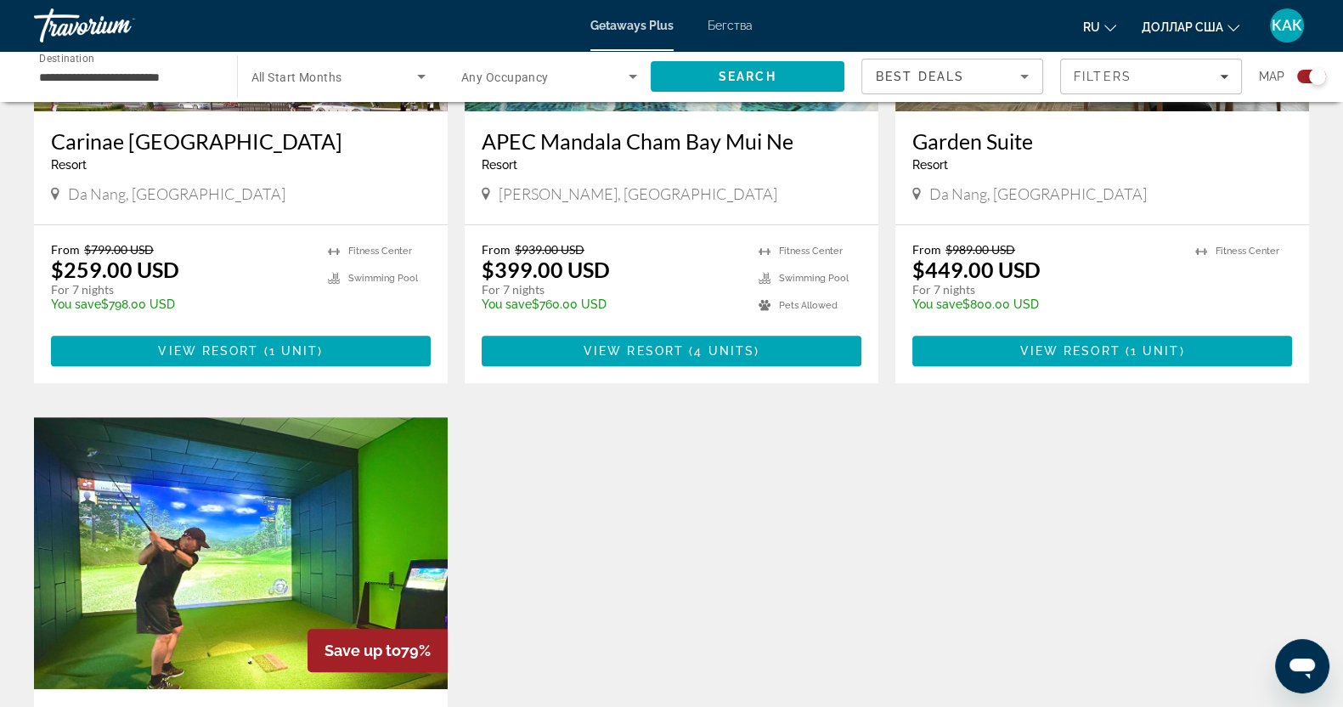
click at [209, 565] on img "Основное содержание" at bounding box center [241, 553] width 414 height 272
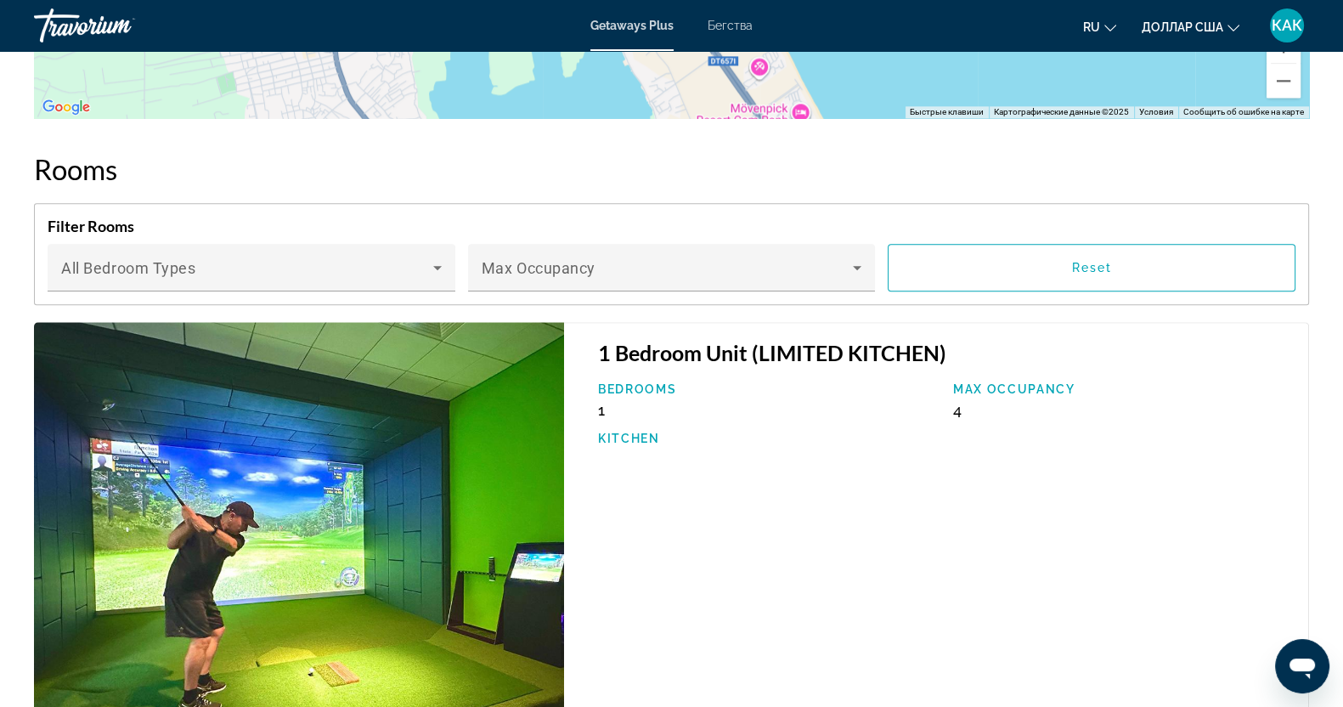
scroll to position [2221, 0]
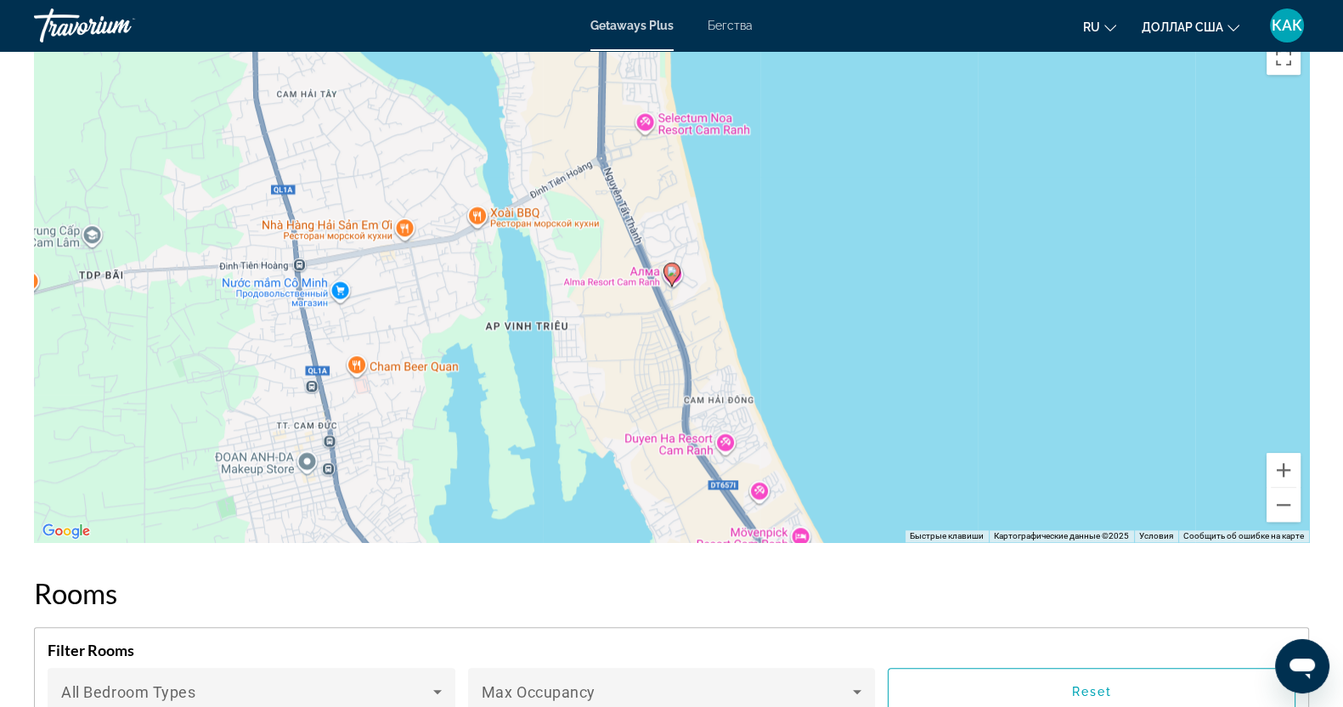
click at [726, 31] on font "Бегства" at bounding box center [730, 26] width 45 height 14
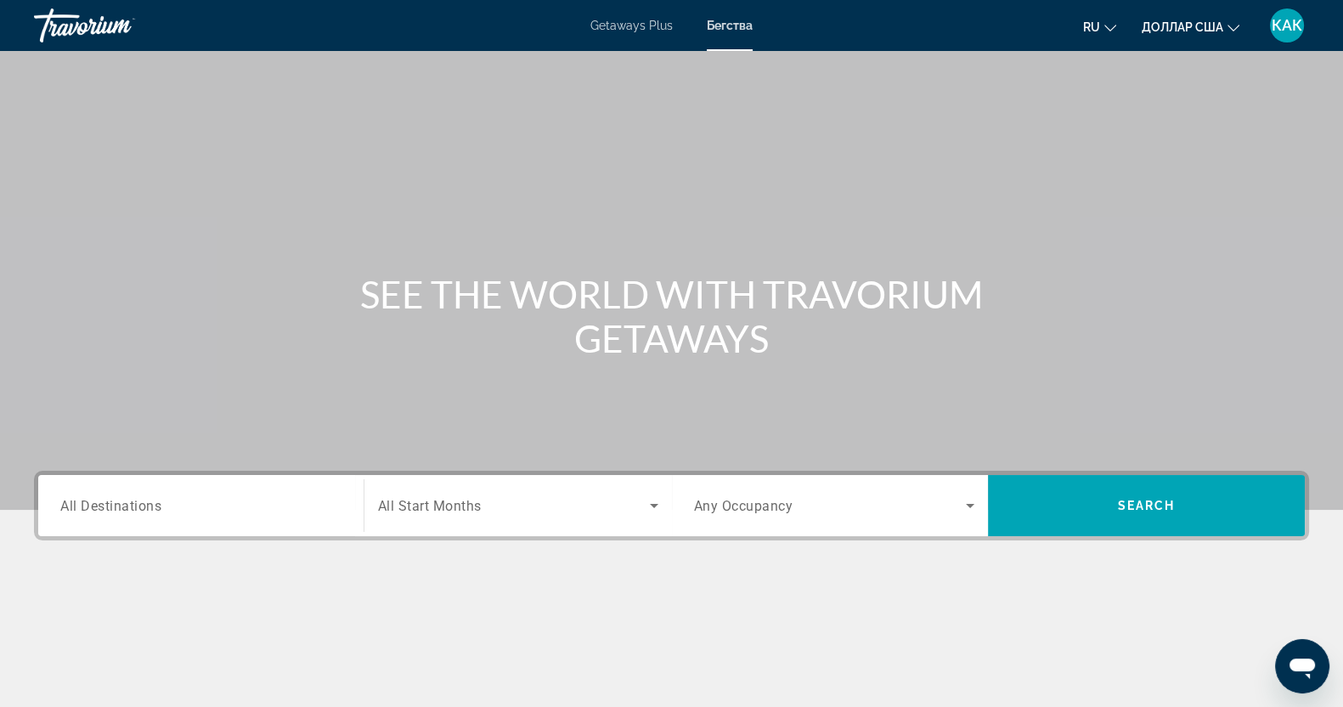
click at [139, 516] on div "Search widget" at bounding box center [200, 506] width 281 height 48
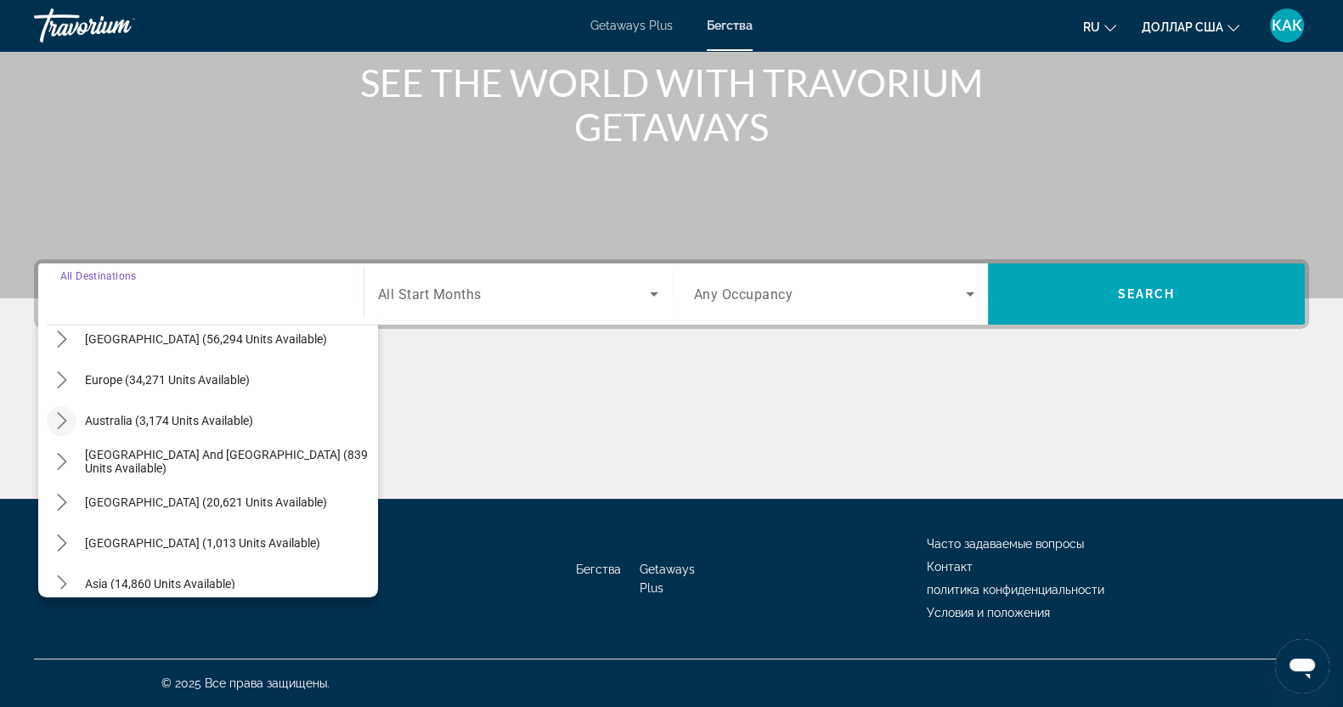
scroll to position [212, 0]
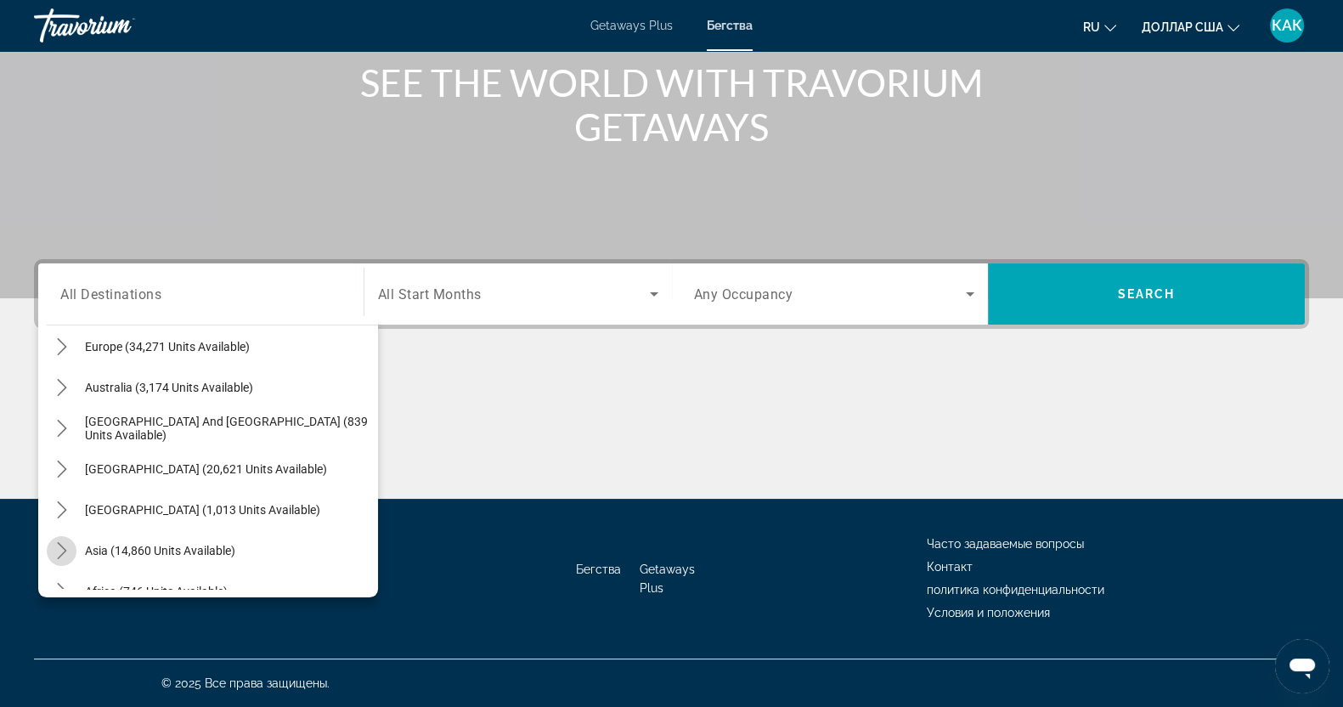
click at [63, 552] on icon "Toggle Asia (14,860 units available) submenu" at bounding box center [61, 550] width 9 height 17
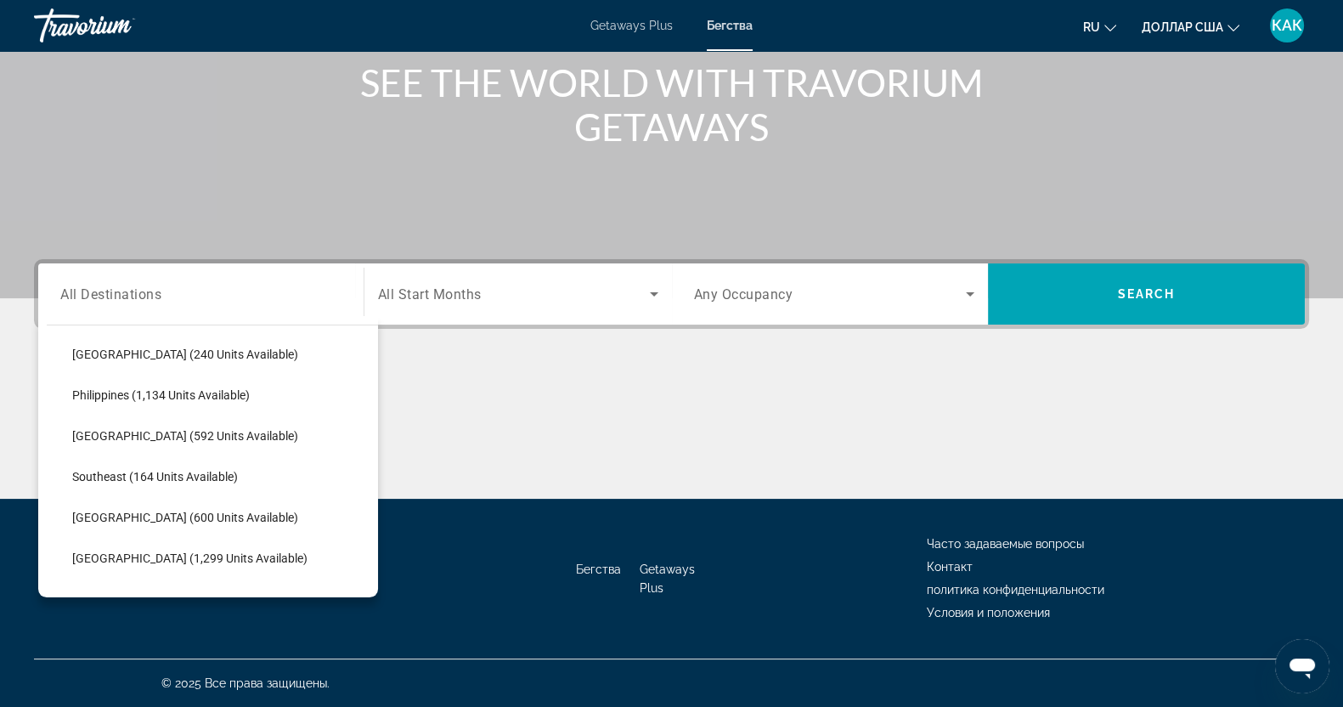
scroll to position [840, 0]
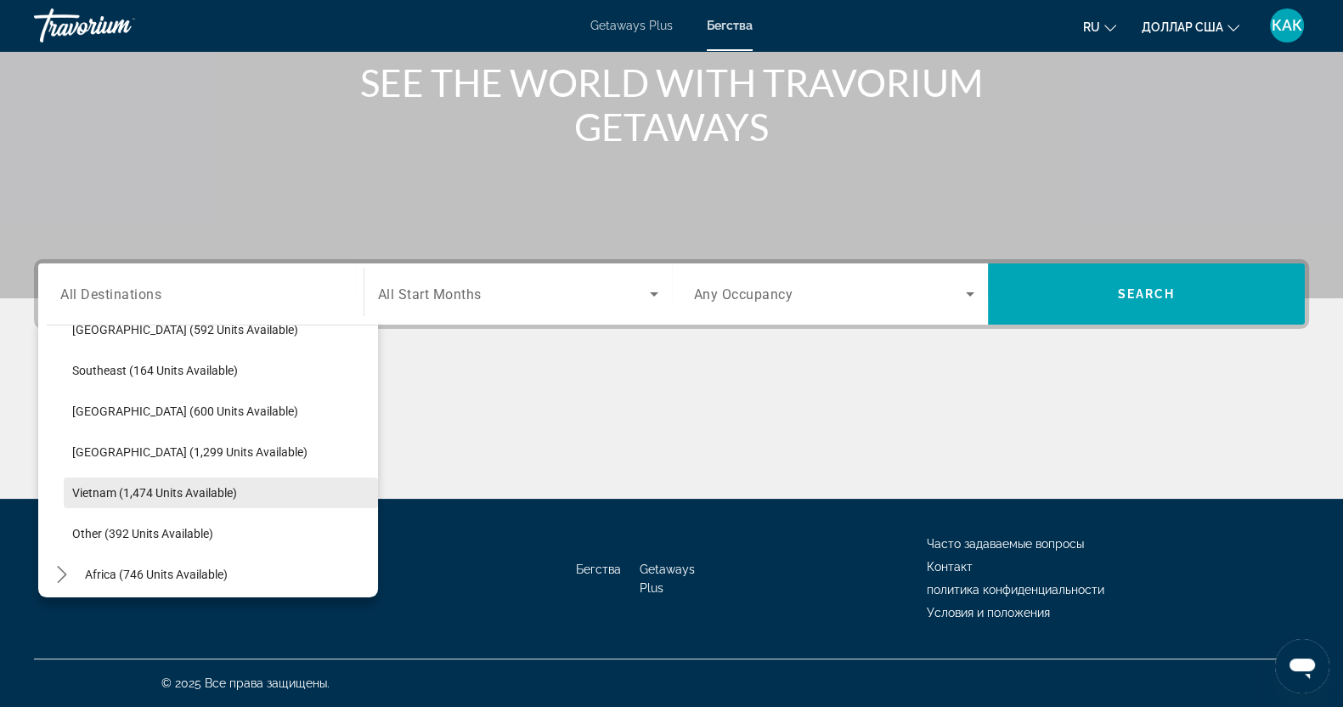
click at [108, 486] on span "Vietnam (1,474 units available)" at bounding box center [154, 493] width 165 height 14
type input "**********"
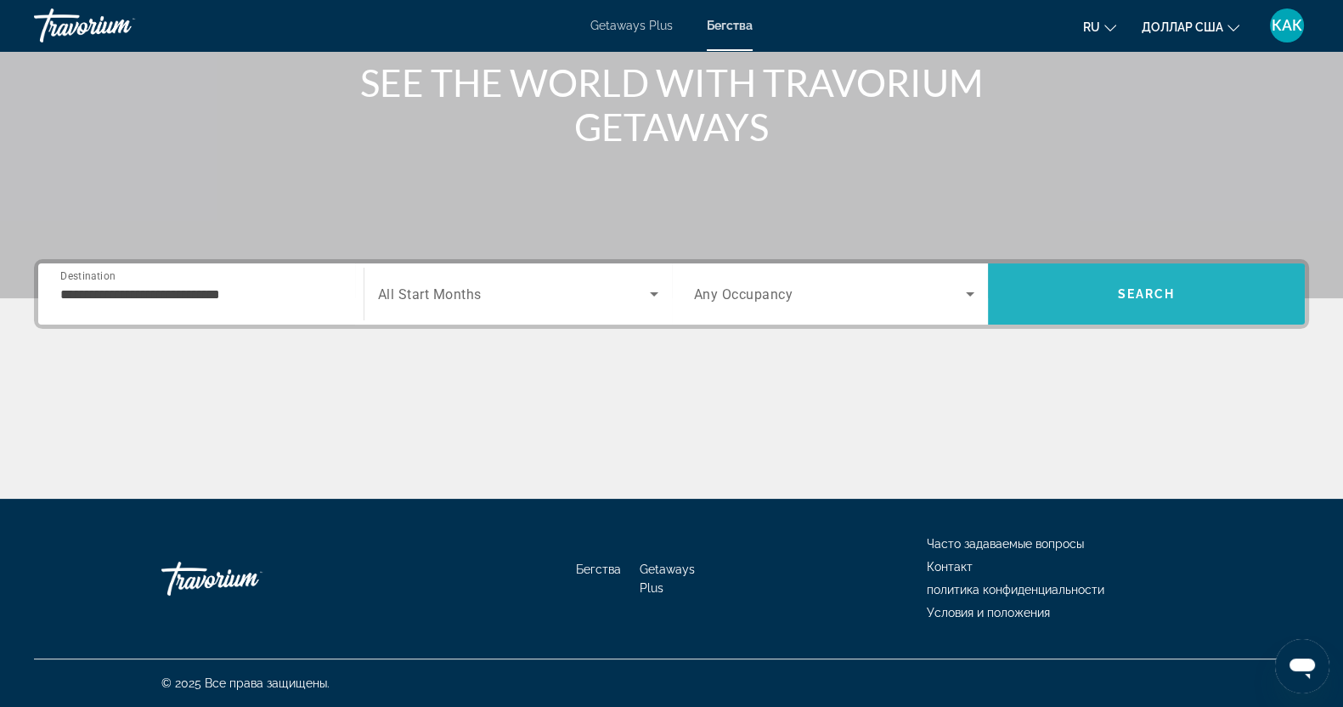
click at [1109, 297] on span "Search" at bounding box center [1146, 294] width 317 height 41
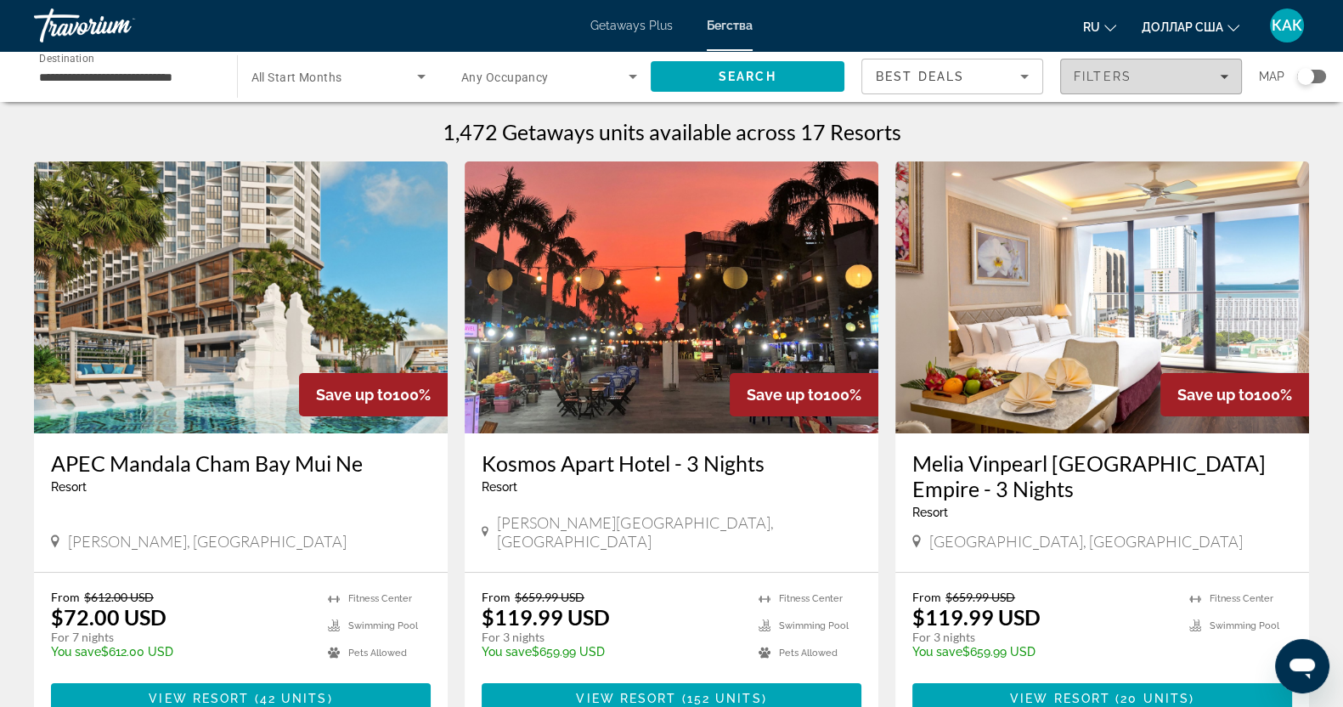
click at [1224, 70] on div "Filters" at bounding box center [1151, 77] width 155 height 14
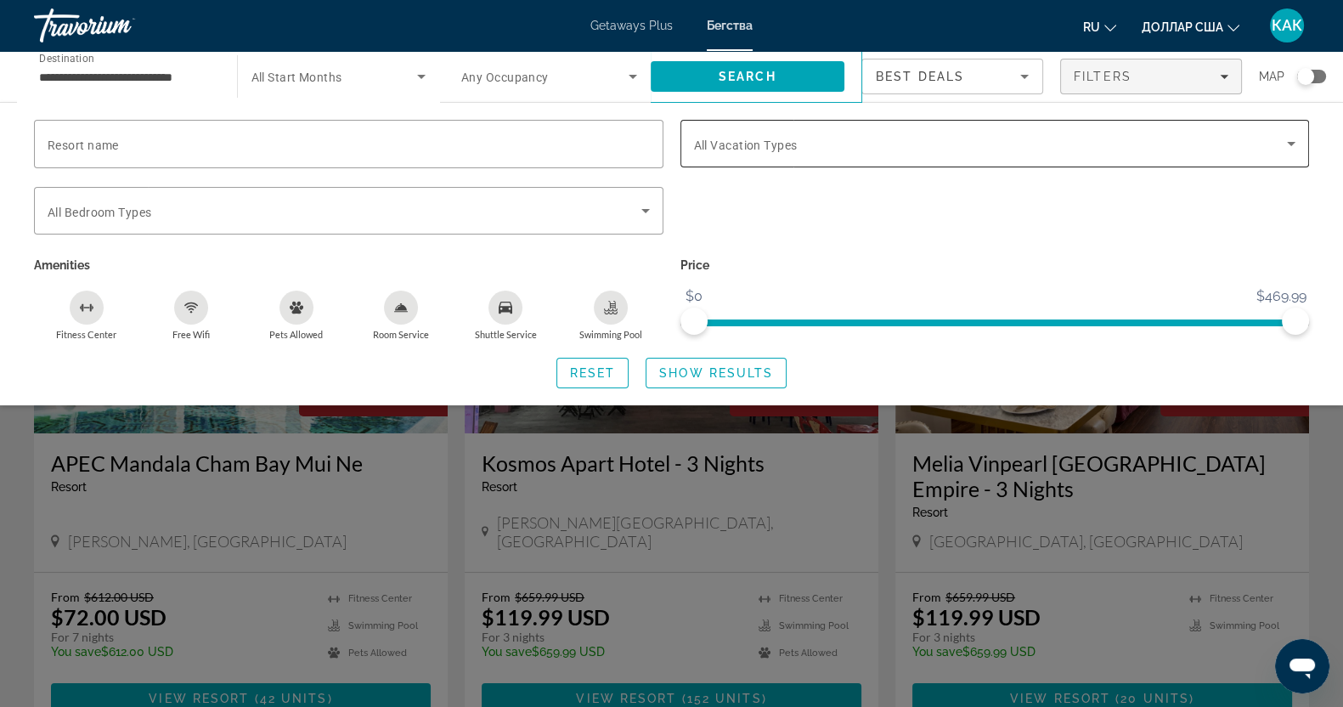
click at [1291, 144] on icon "Search widget" at bounding box center [1291, 144] width 8 height 4
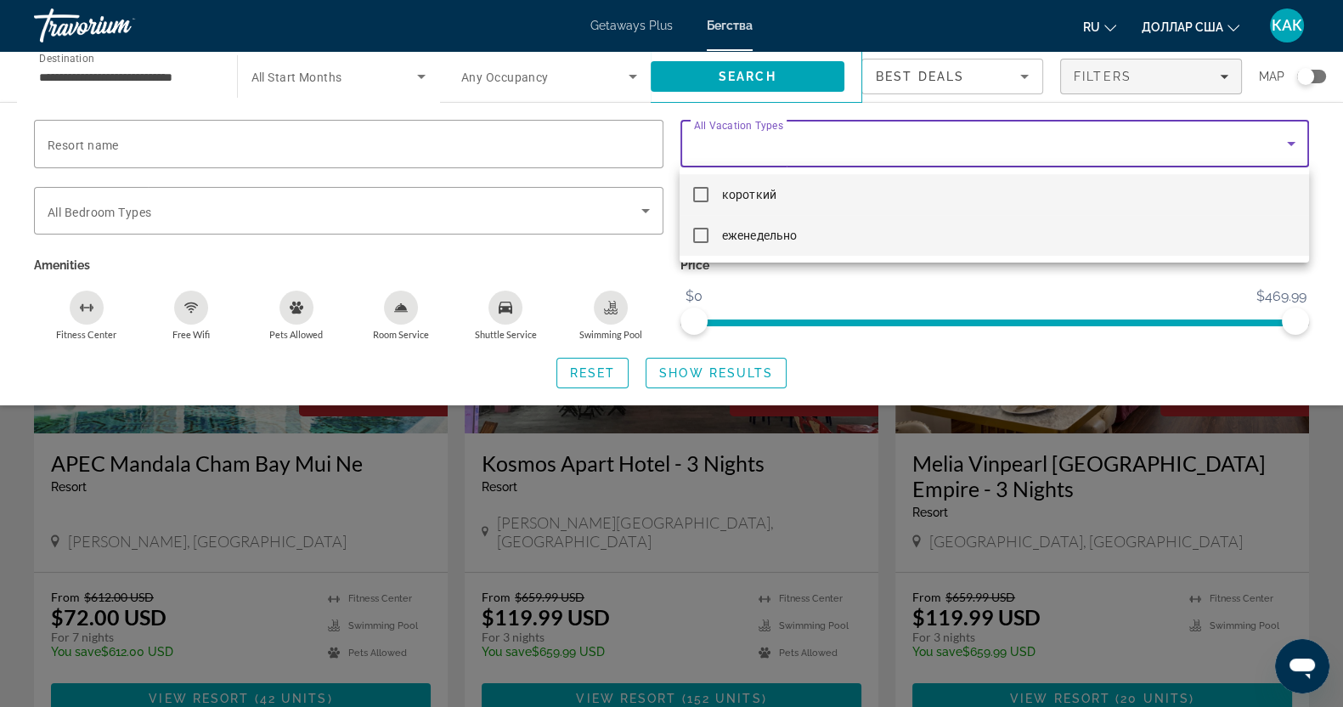
click at [700, 235] on mat-pseudo-checkbox at bounding box center [700, 235] width 15 height 15
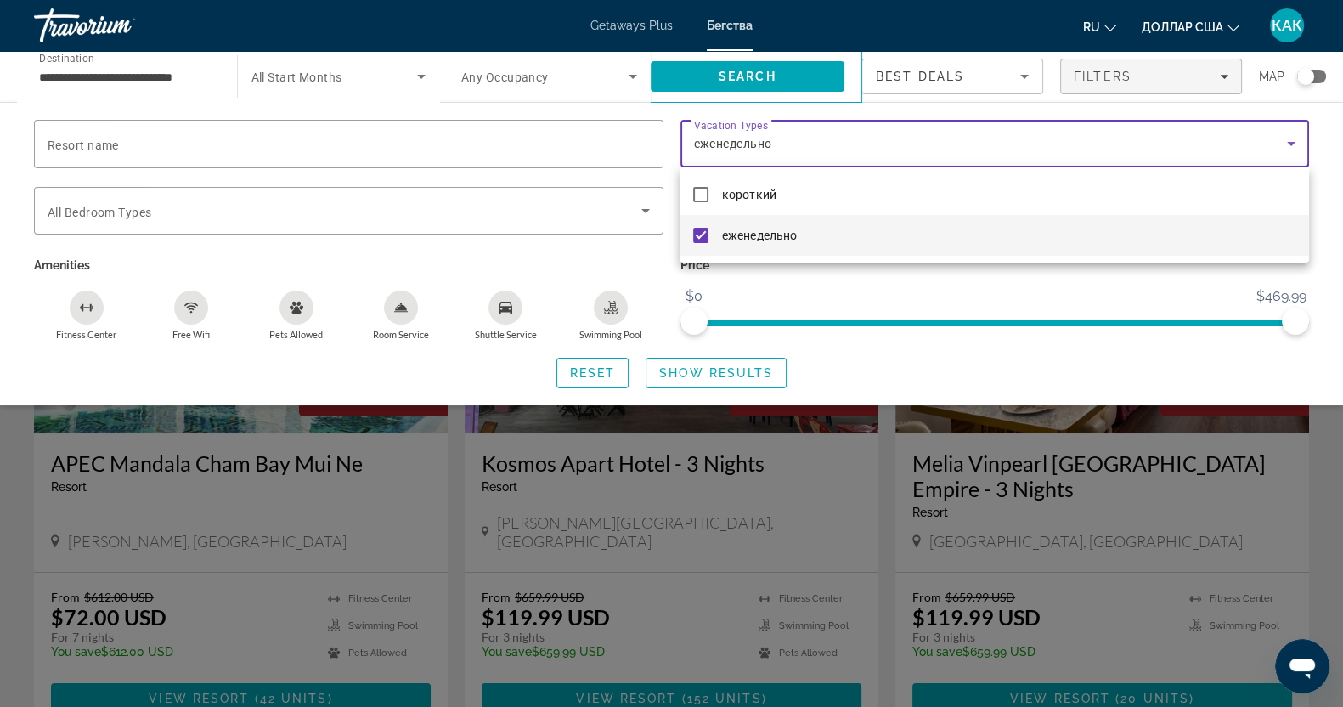
click at [705, 374] on div at bounding box center [671, 353] width 1343 height 707
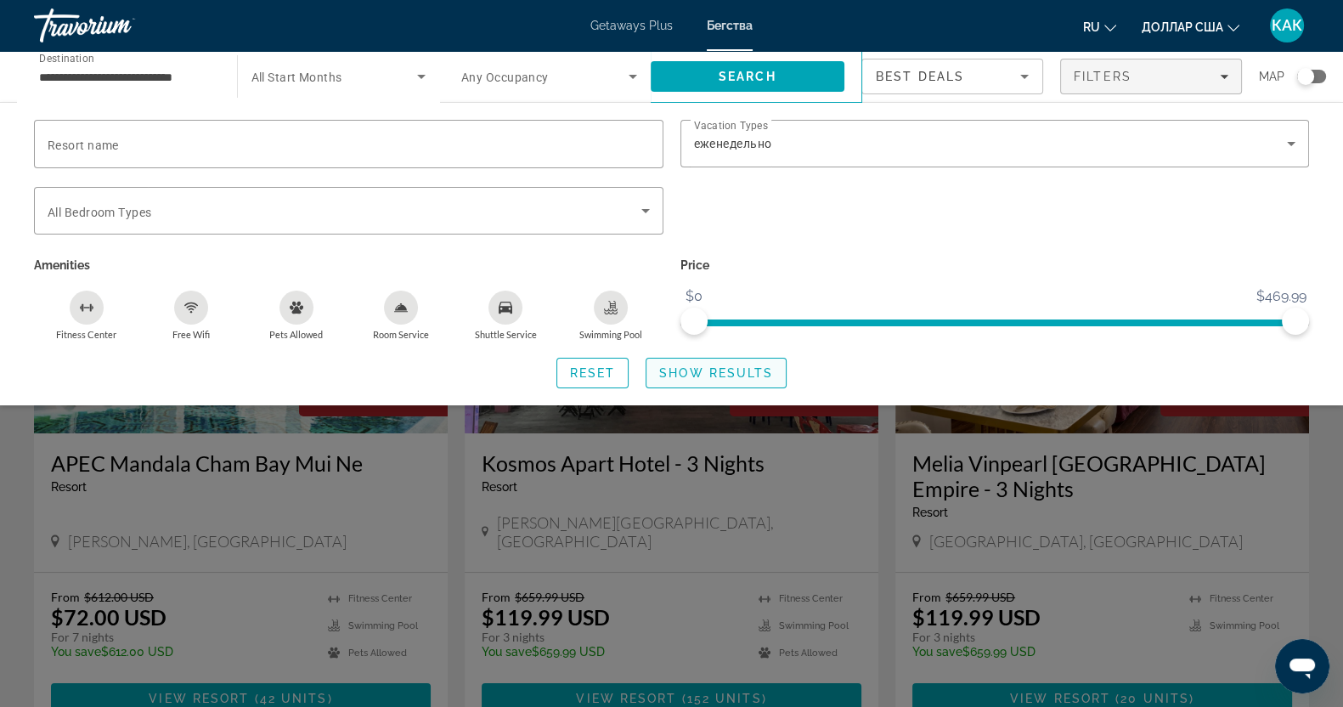
click at [719, 366] on span "Show Results" at bounding box center [716, 373] width 114 height 14
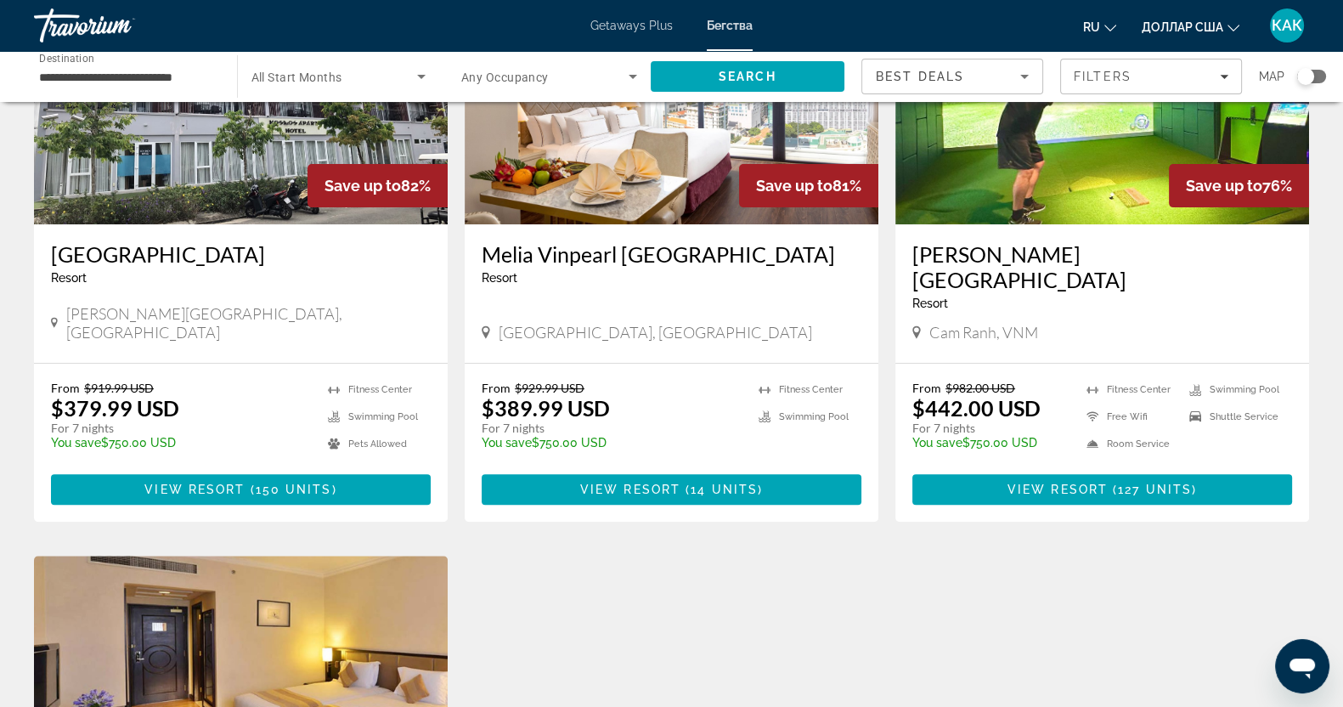
scroll to position [637, 0]
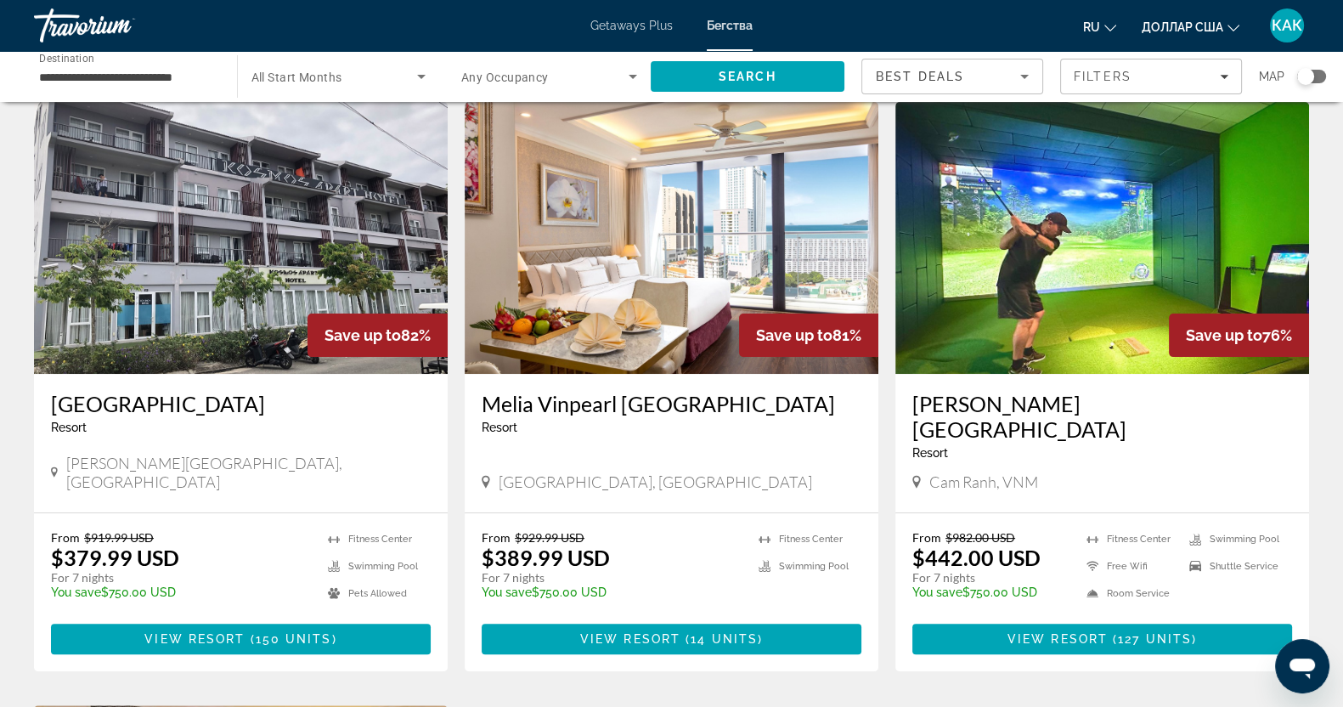
click at [1022, 229] on img "Основное содержание" at bounding box center [1102, 238] width 414 height 272
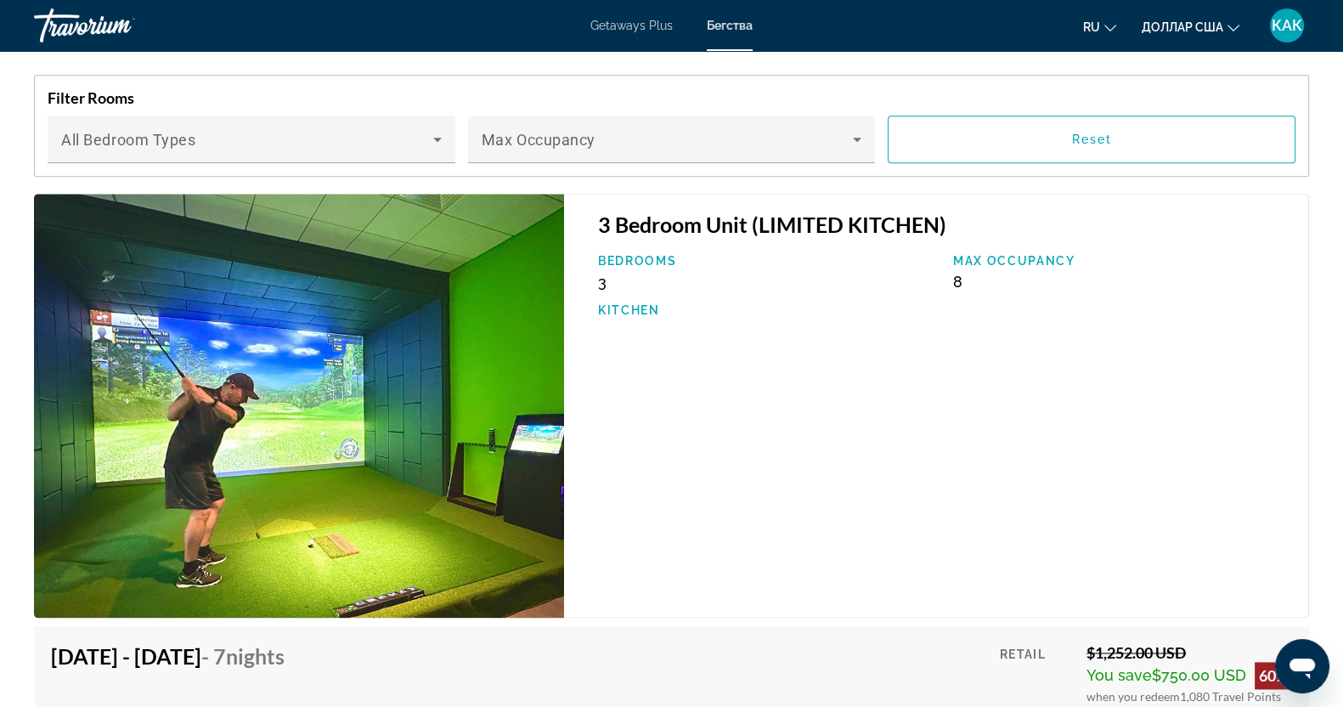
scroll to position [2760, 0]
